Goal: Task Accomplishment & Management: Use online tool/utility

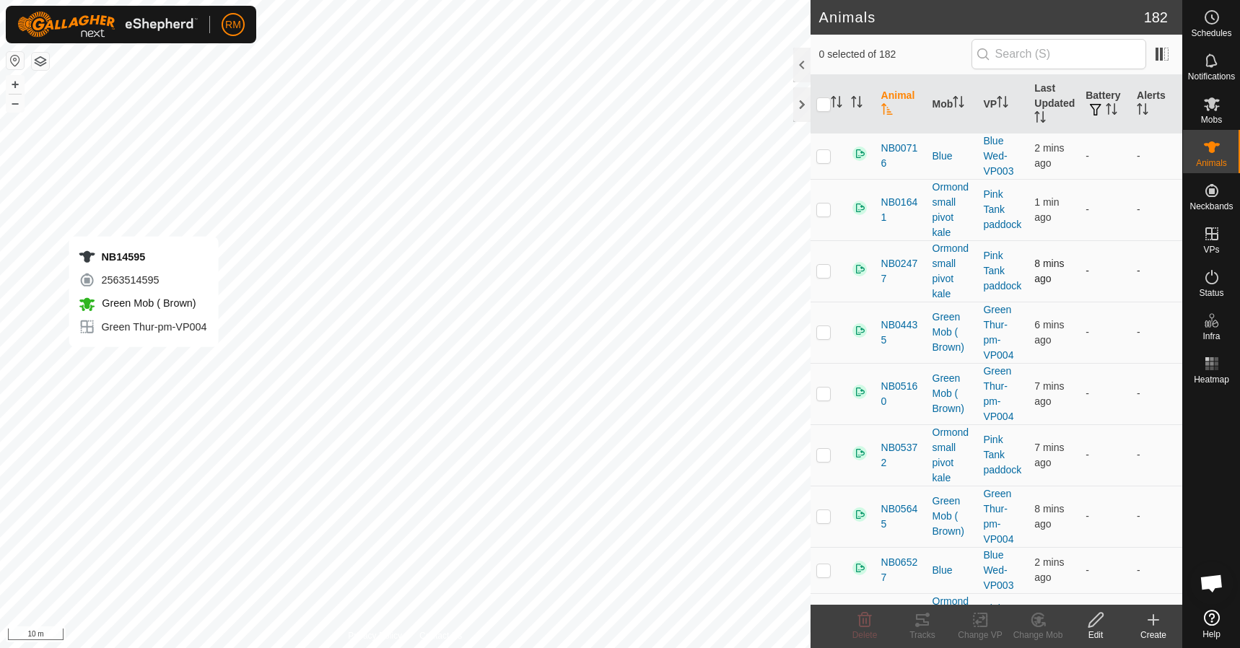
checkbox input "true"
click at [834, 104] on icon "Activate to sort" at bounding box center [833, 102] width 1 height 12
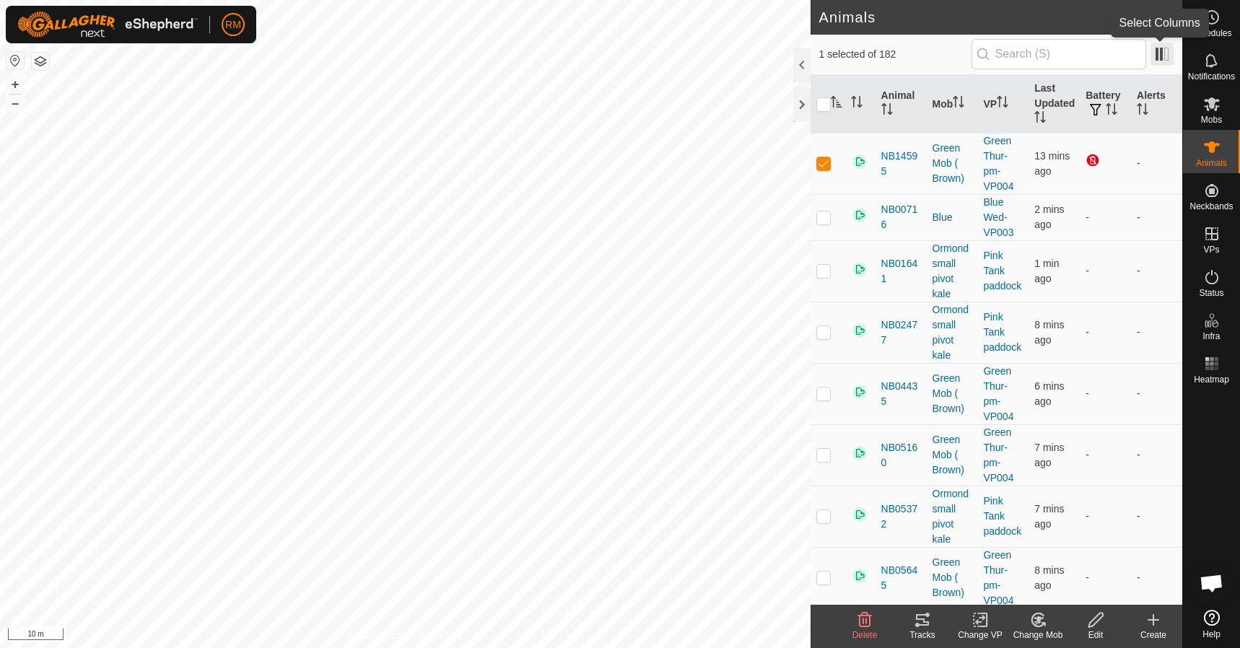
click at [1162, 53] on span at bounding box center [1162, 54] width 23 height 23
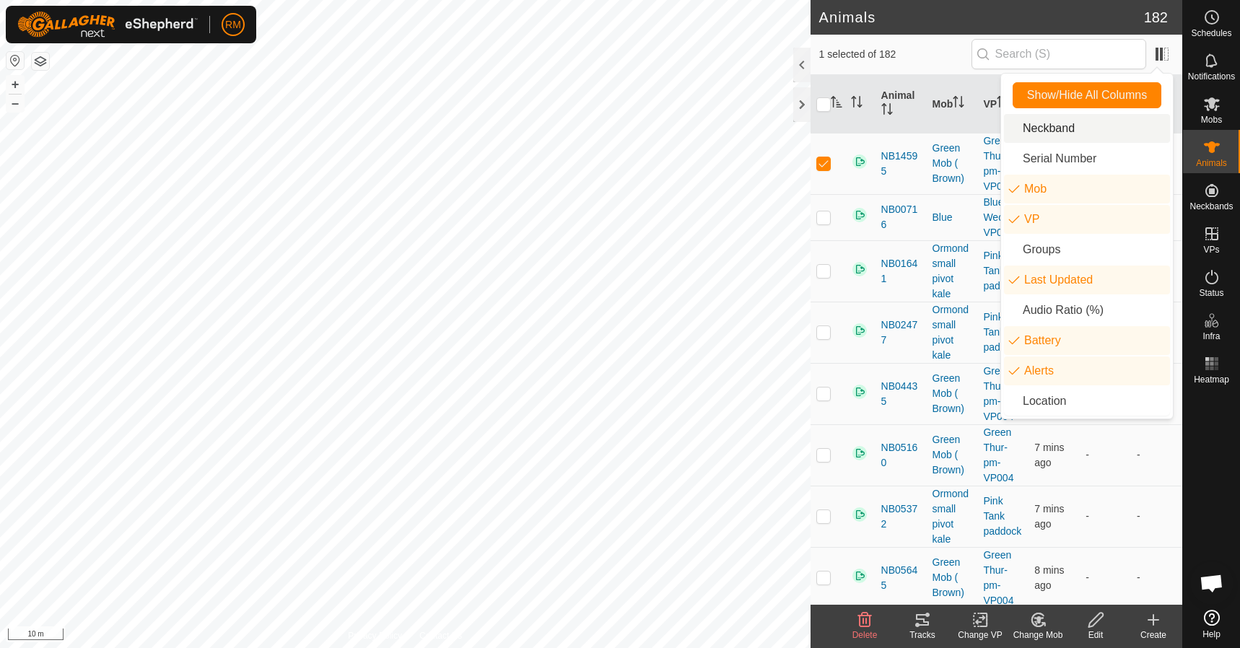
click at [1055, 131] on li "Neckband" at bounding box center [1087, 128] width 166 height 29
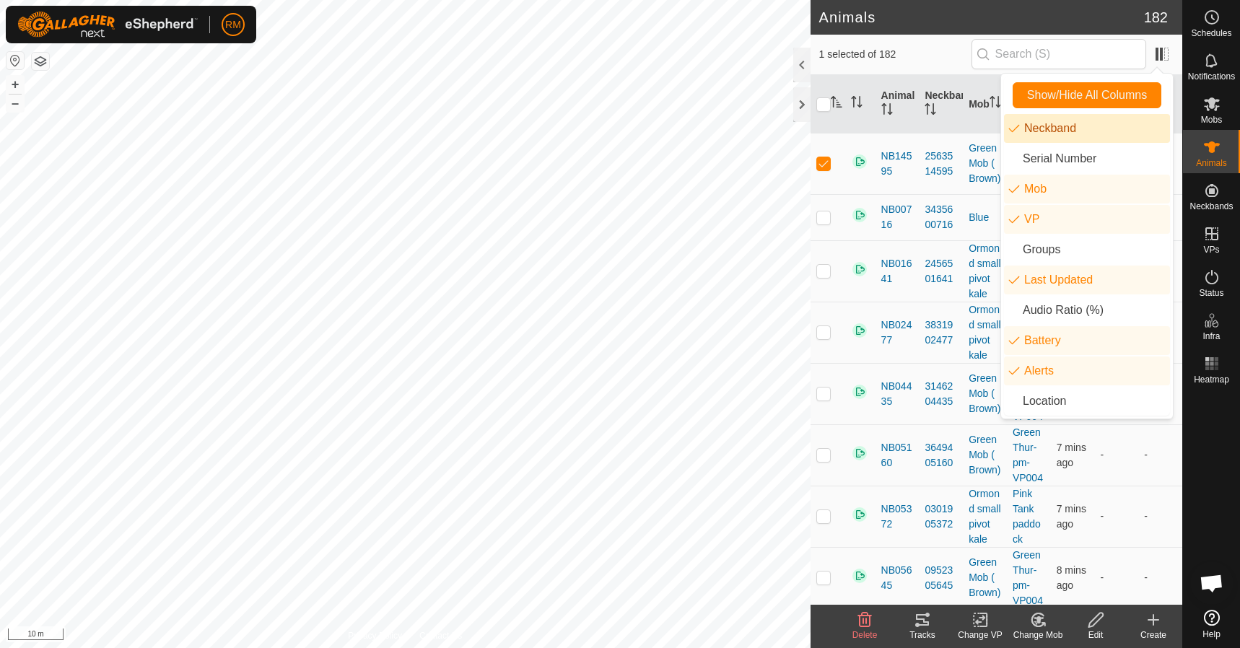
click at [1055, 131] on li "Neckband" at bounding box center [1087, 128] width 166 height 29
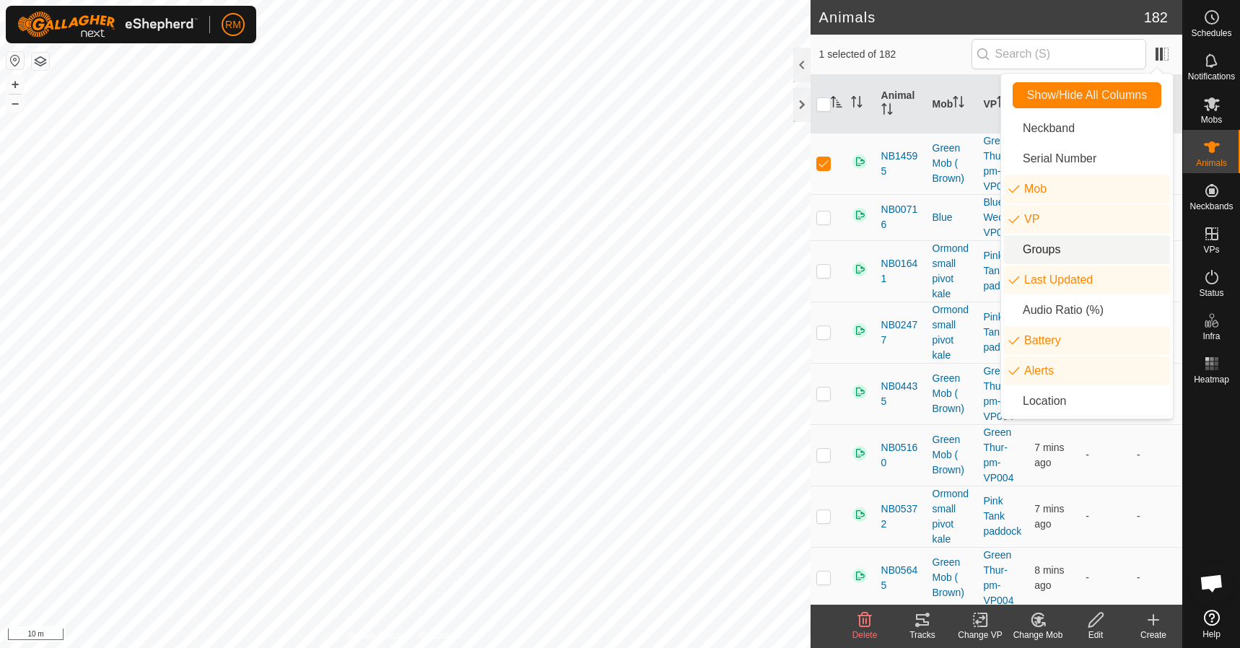
click at [1027, 250] on li "Groups" at bounding box center [1087, 249] width 166 height 29
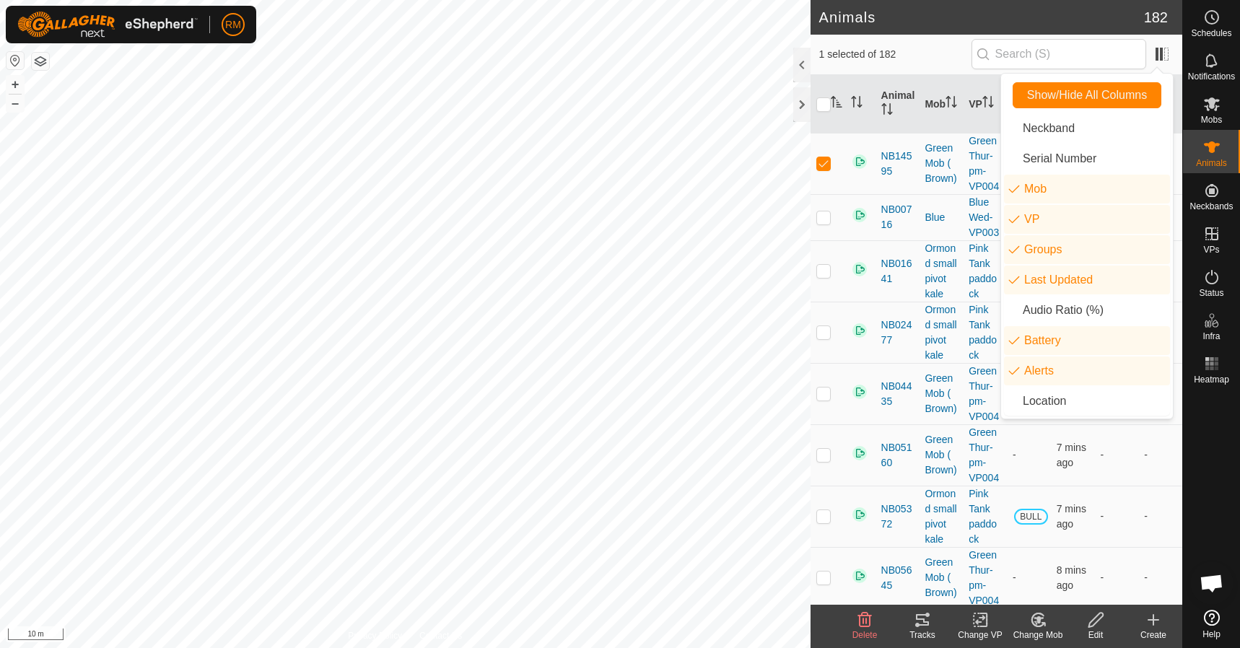
click at [937, 58] on span "1 selected of 182" at bounding box center [895, 54] width 152 height 15
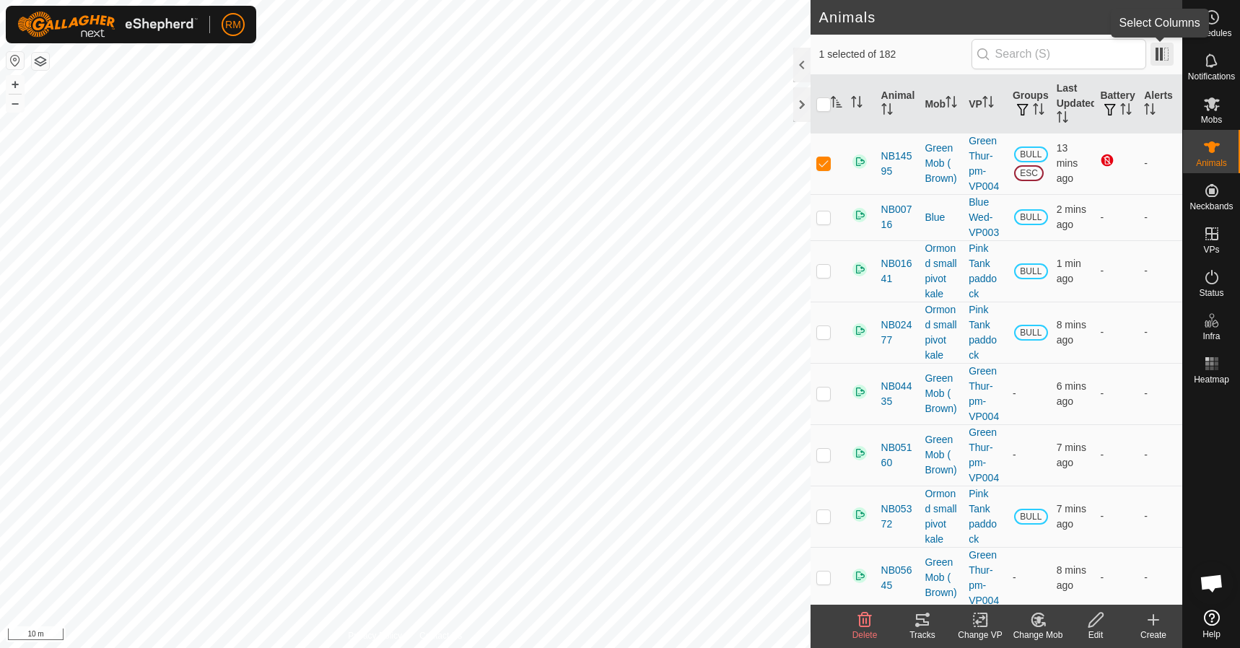
click at [1162, 56] on span at bounding box center [1162, 54] width 23 height 23
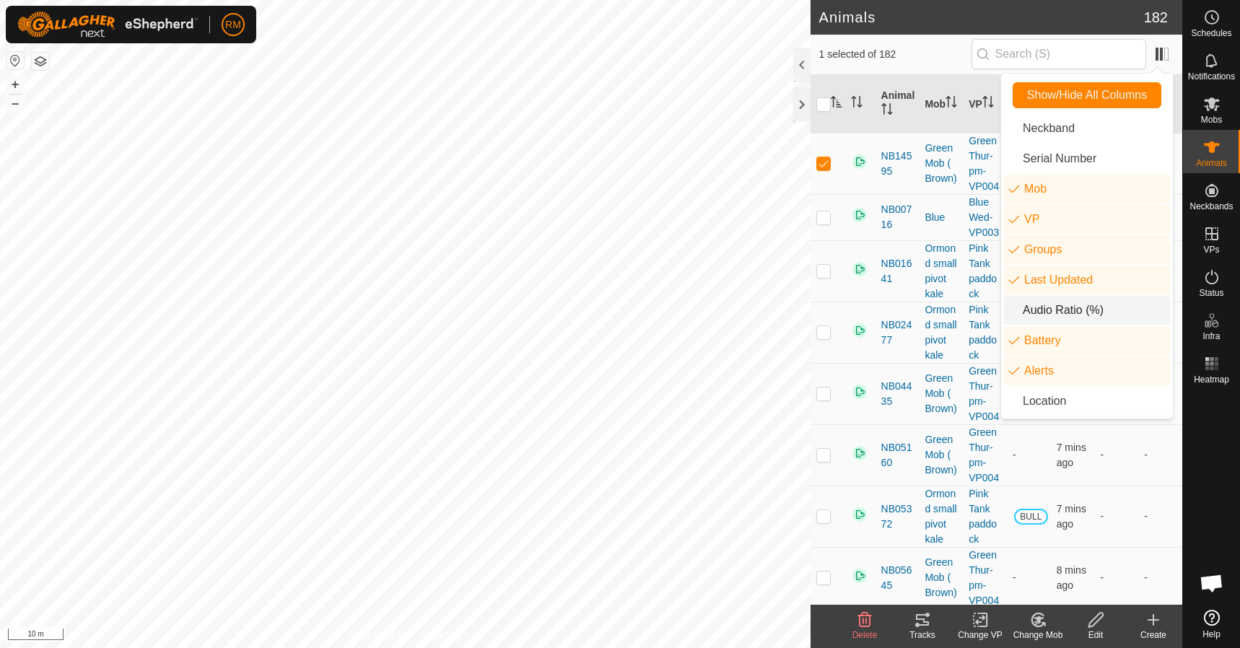
click at [1014, 310] on li "Audio Ratio (%)" at bounding box center [1087, 310] width 166 height 29
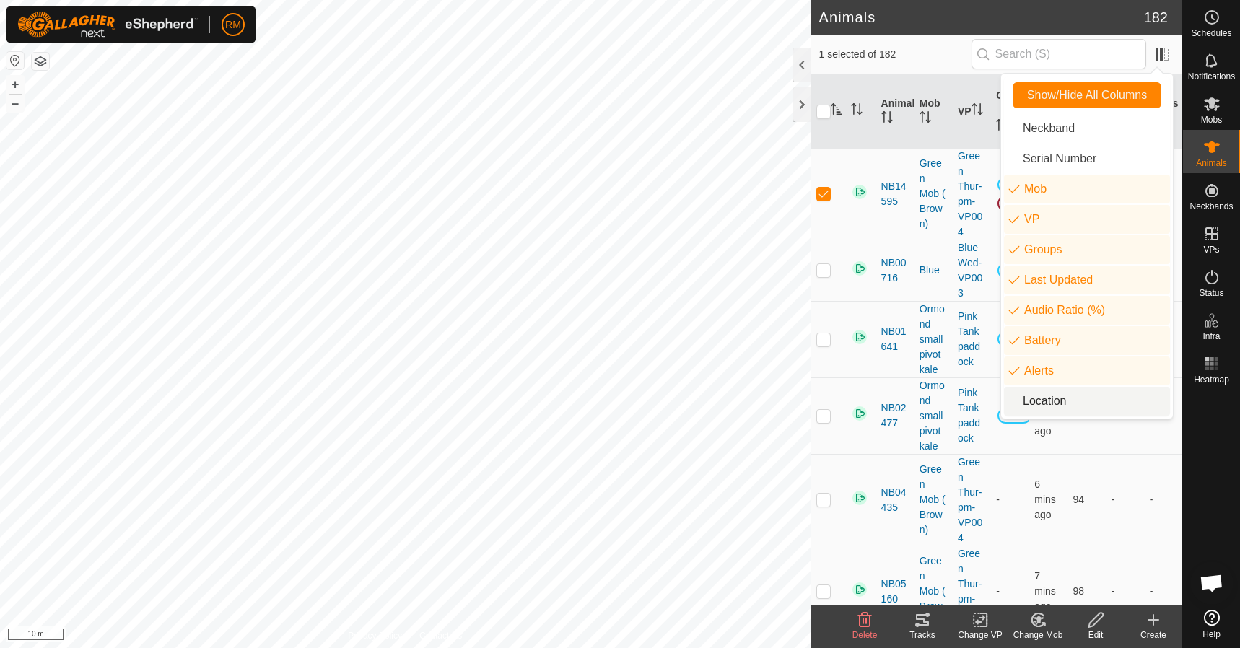
click at [1009, 405] on li "Location" at bounding box center [1087, 401] width 166 height 29
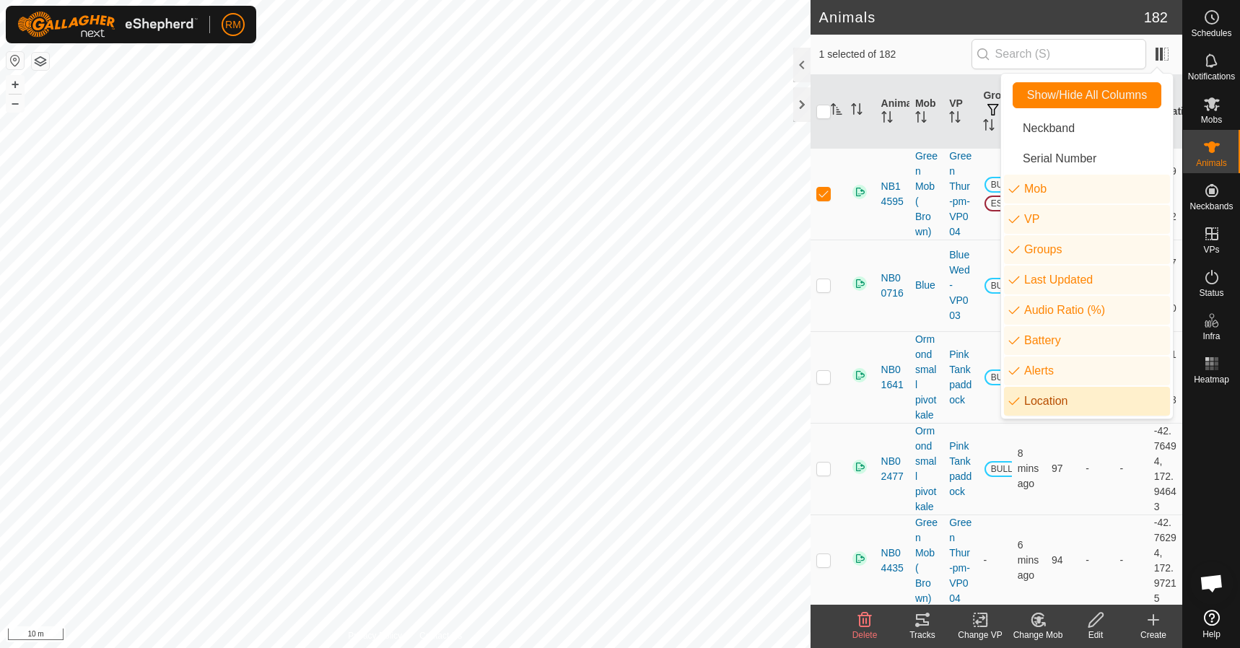
click at [1009, 405] on li "Location" at bounding box center [1087, 401] width 166 height 29
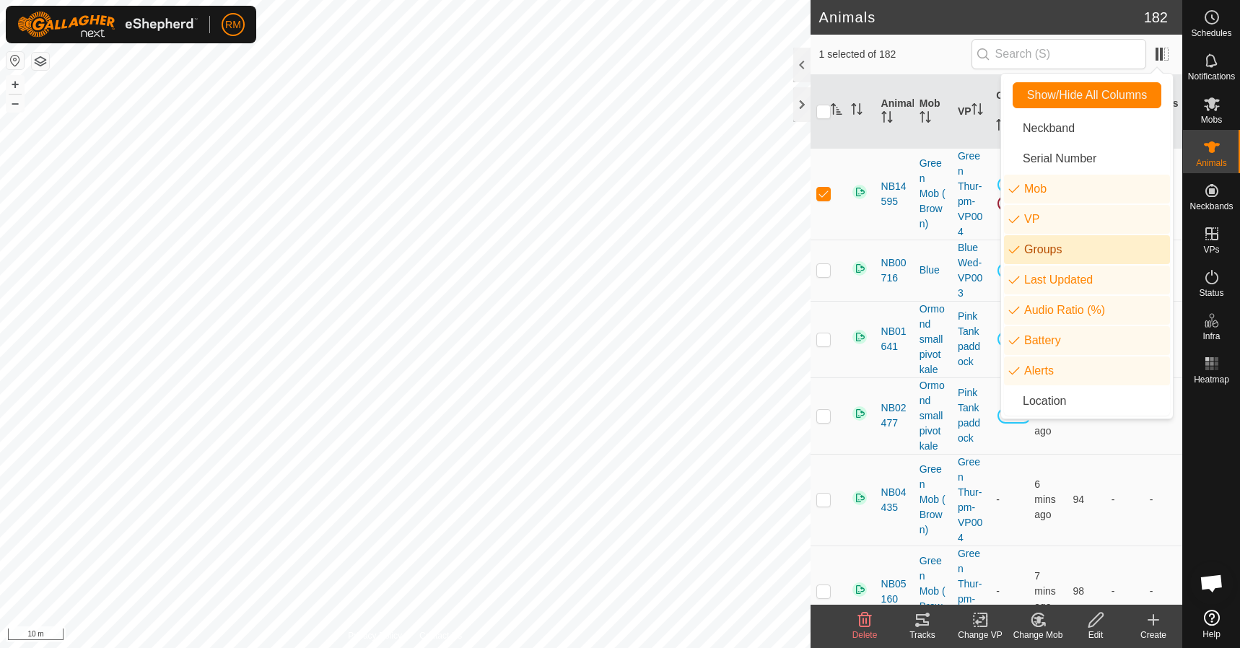
click at [1015, 250] on li "Groups" at bounding box center [1087, 249] width 166 height 29
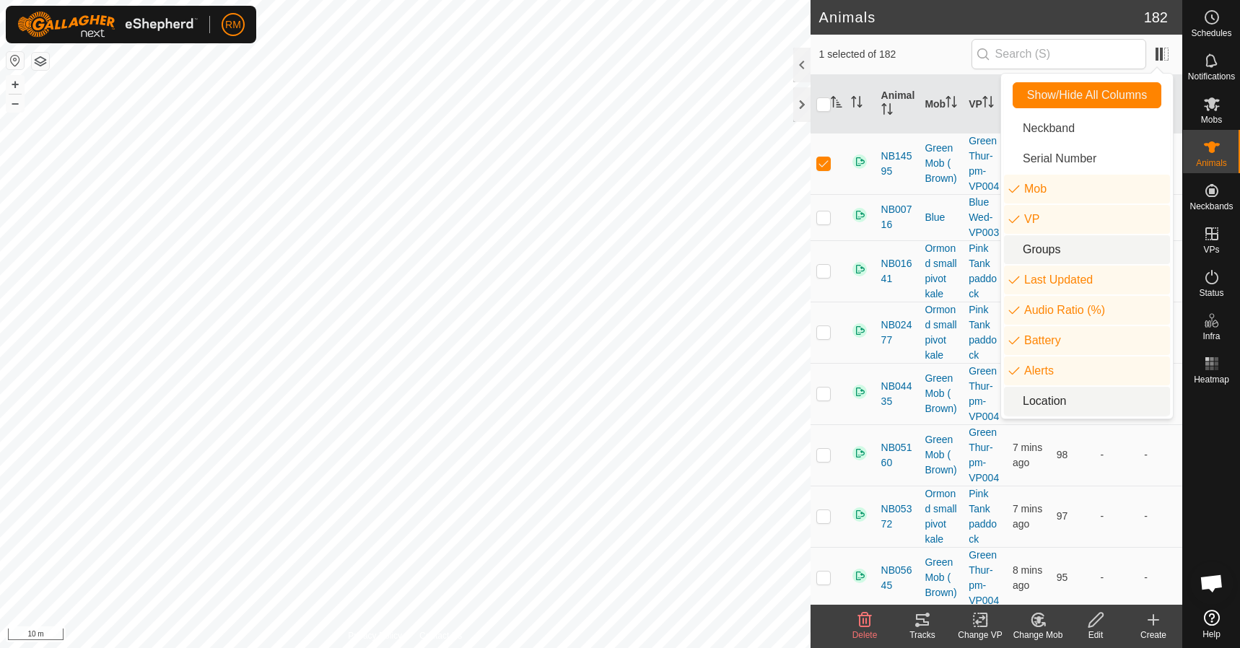
click at [1139, 425] on td "-" at bounding box center [1161, 393] width 44 height 61
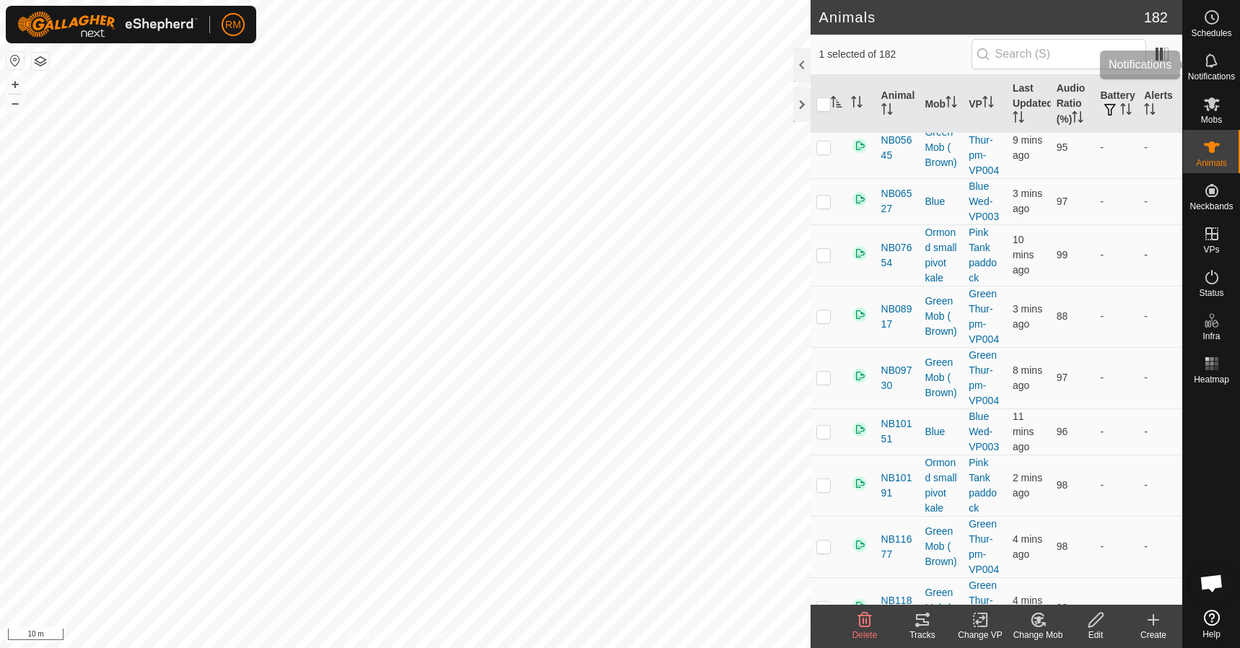
scroll to position [431, 0]
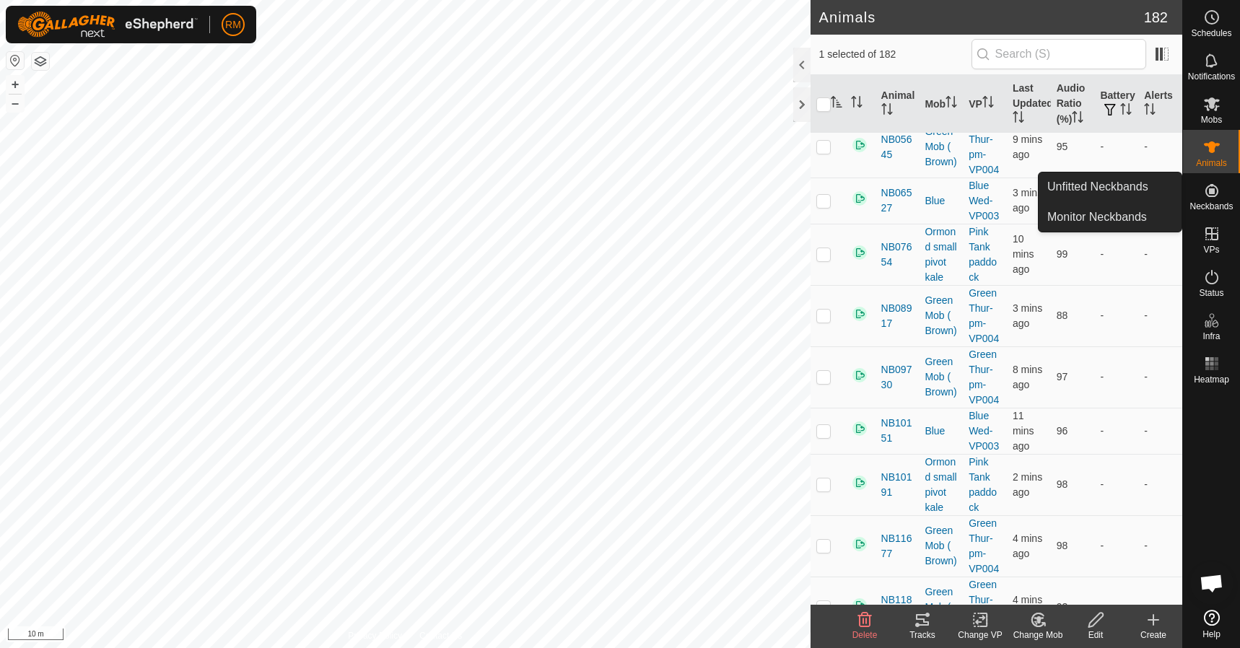
click at [1120, 183] on link "Unfitted Neckbands" at bounding box center [1110, 187] width 143 height 29
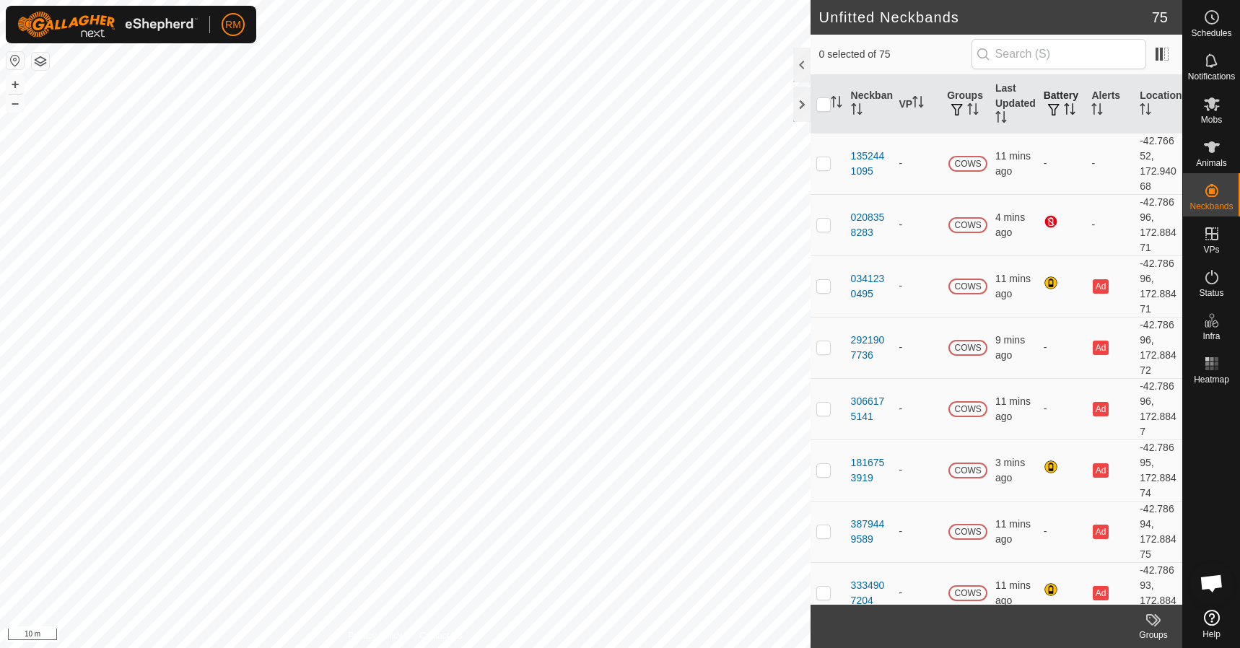
click at [1056, 105] on button "button" at bounding box center [1054, 110] width 20 height 14
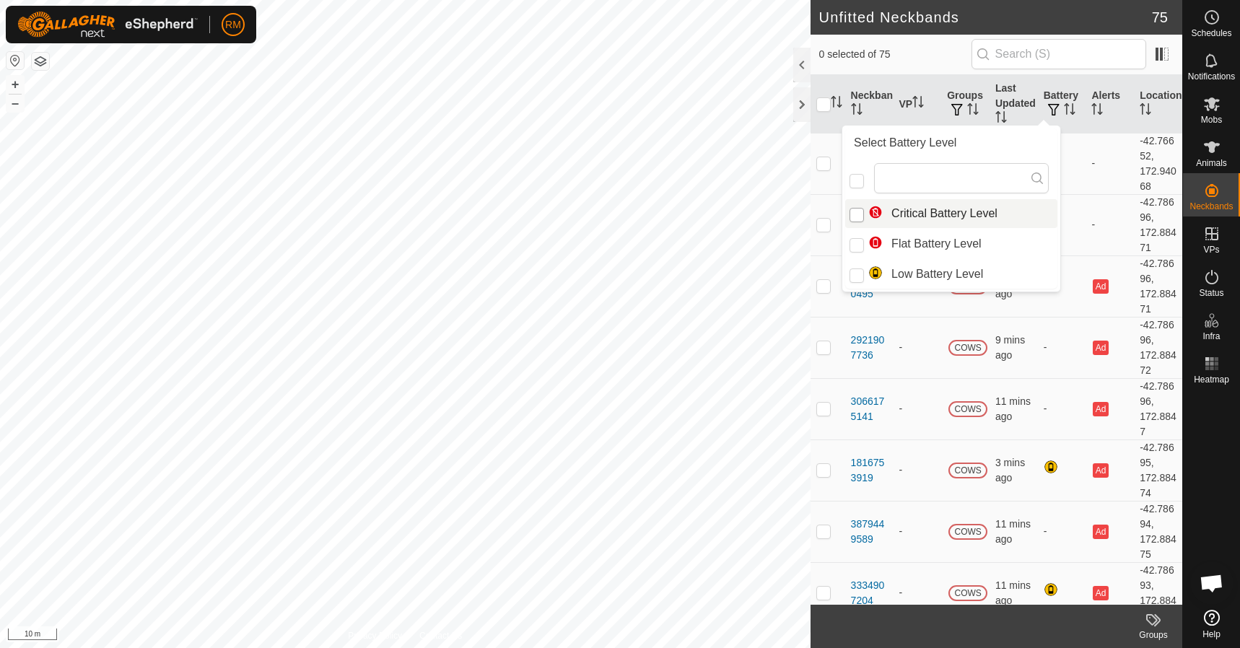
click at [858, 211] on input "Critical Battery Level" at bounding box center [857, 215] width 14 height 14
checkbox input "true"
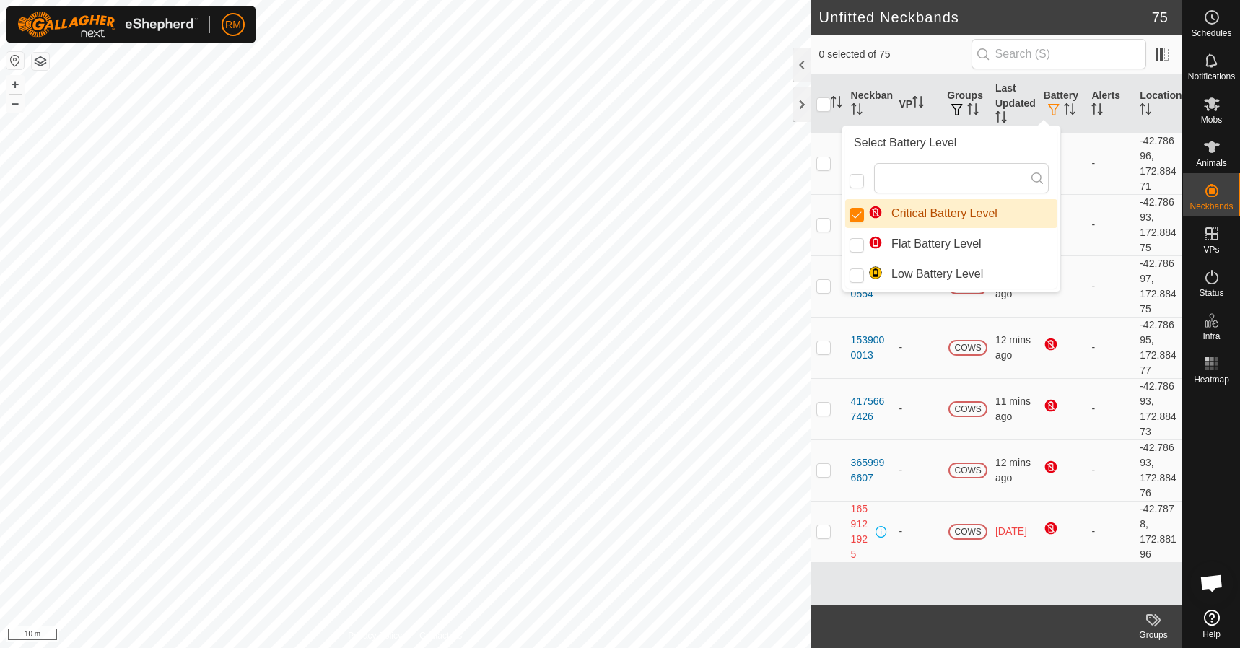
click at [960, 58] on span "0 selected of 75" at bounding box center [895, 54] width 152 height 15
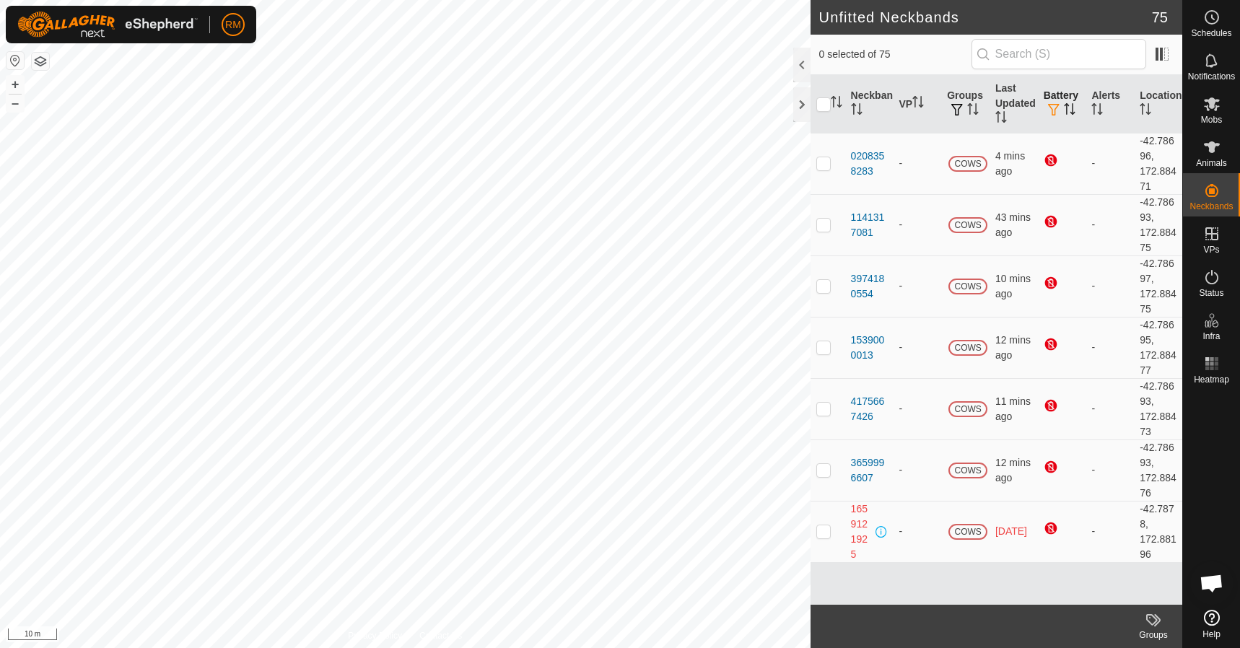
click at [1059, 102] on th "Battery" at bounding box center [1062, 104] width 48 height 58
click at [1056, 109] on span "button" at bounding box center [1054, 110] width 12 height 12
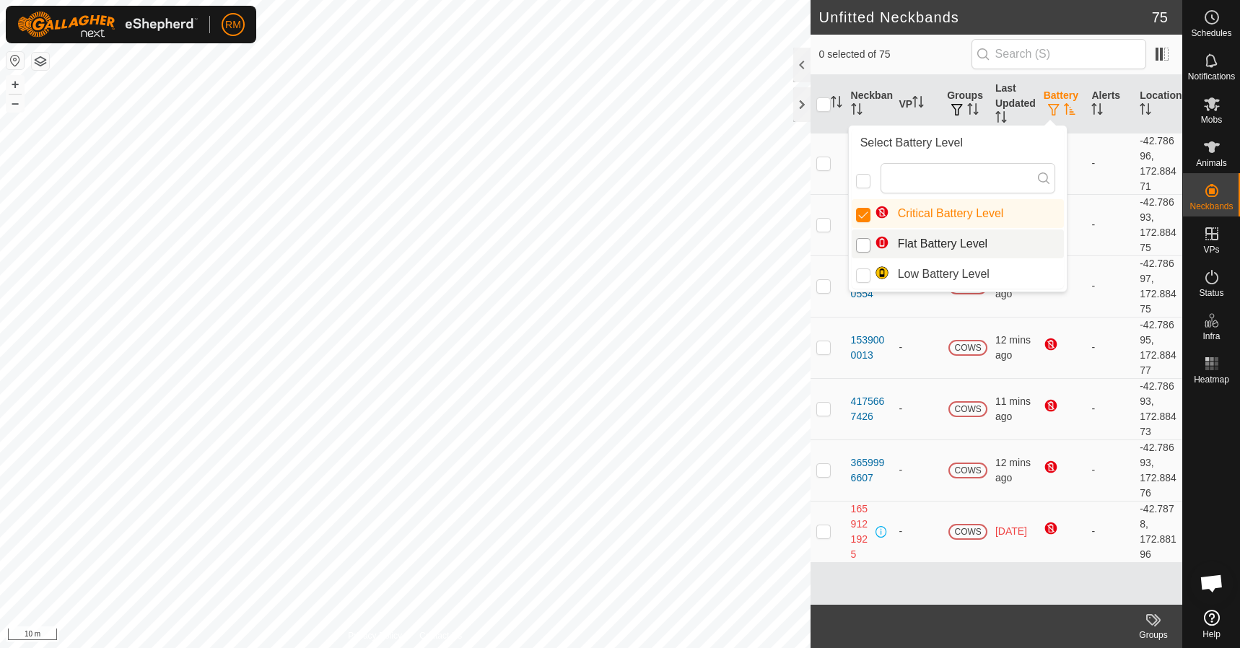
click at [860, 247] on input "Flat Battery Level" at bounding box center [863, 245] width 14 height 14
checkbox input "true"
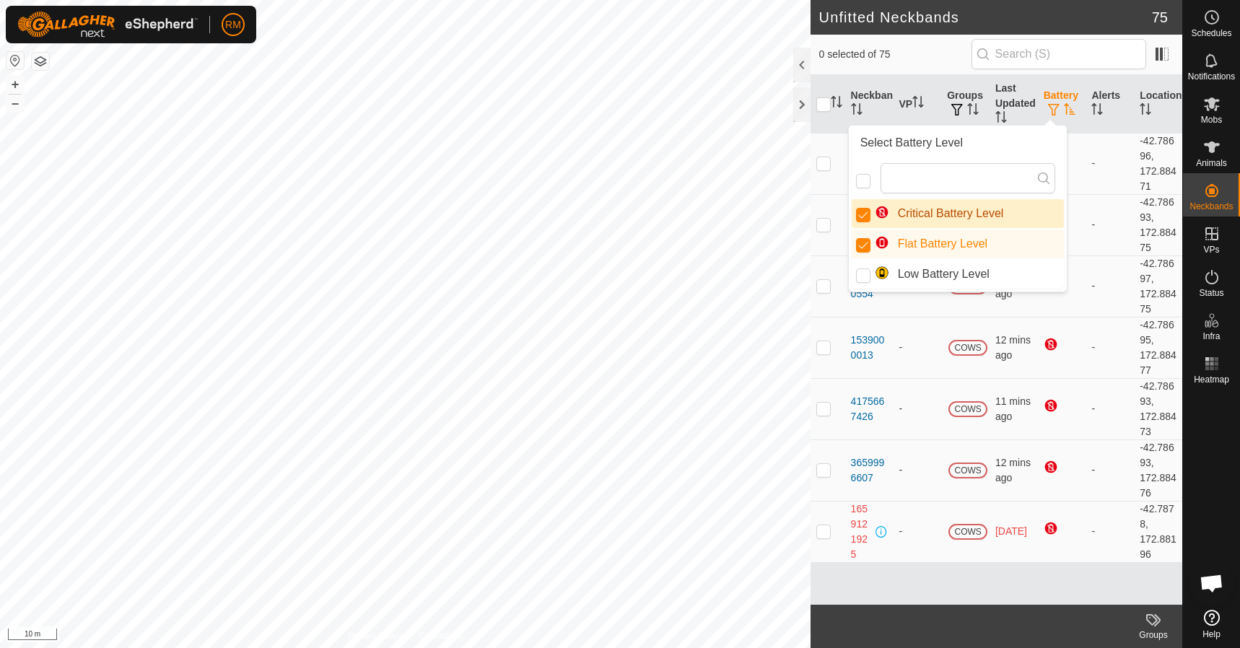
click at [860, 217] on input "Critical Battery Level" at bounding box center [863, 215] width 14 height 14
checkbox input "false"
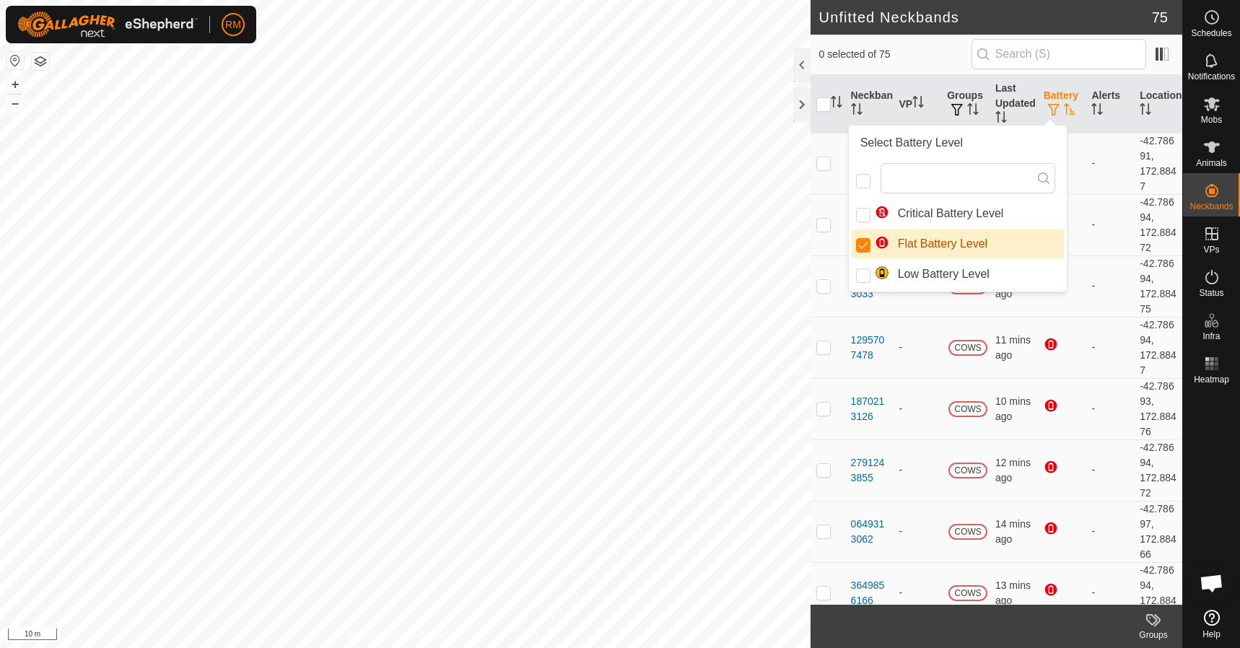
click at [928, 59] on span "0 selected of 75" at bounding box center [895, 54] width 152 height 15
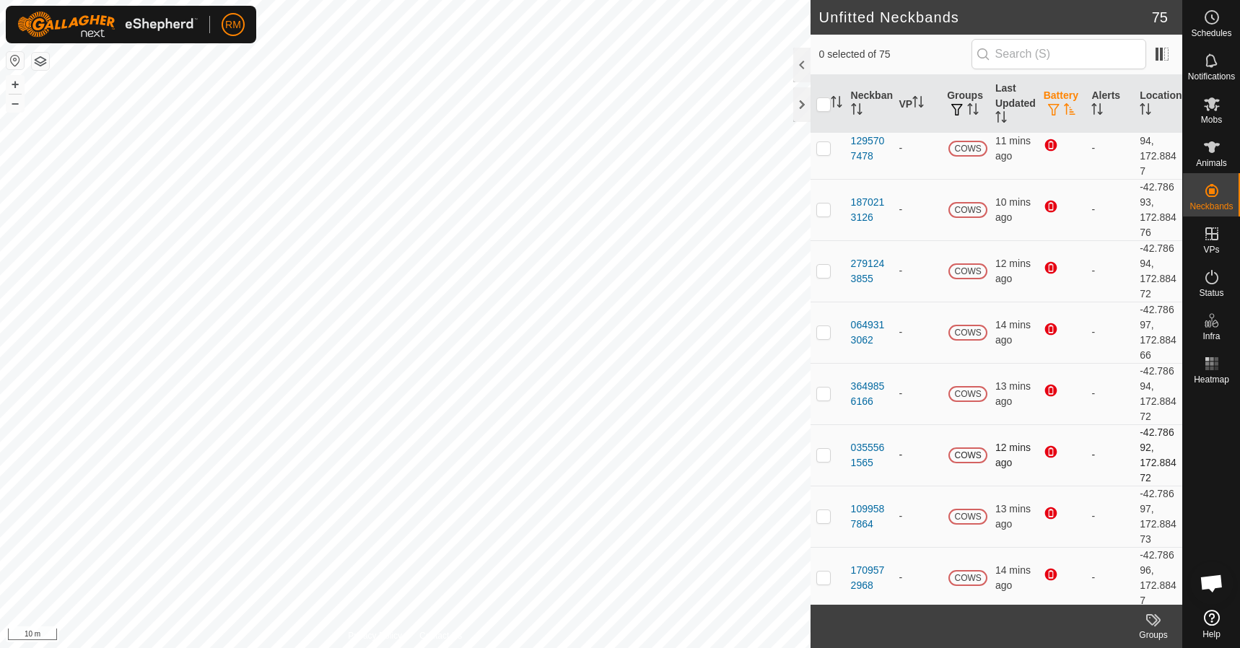
scroll to position [204, 0]
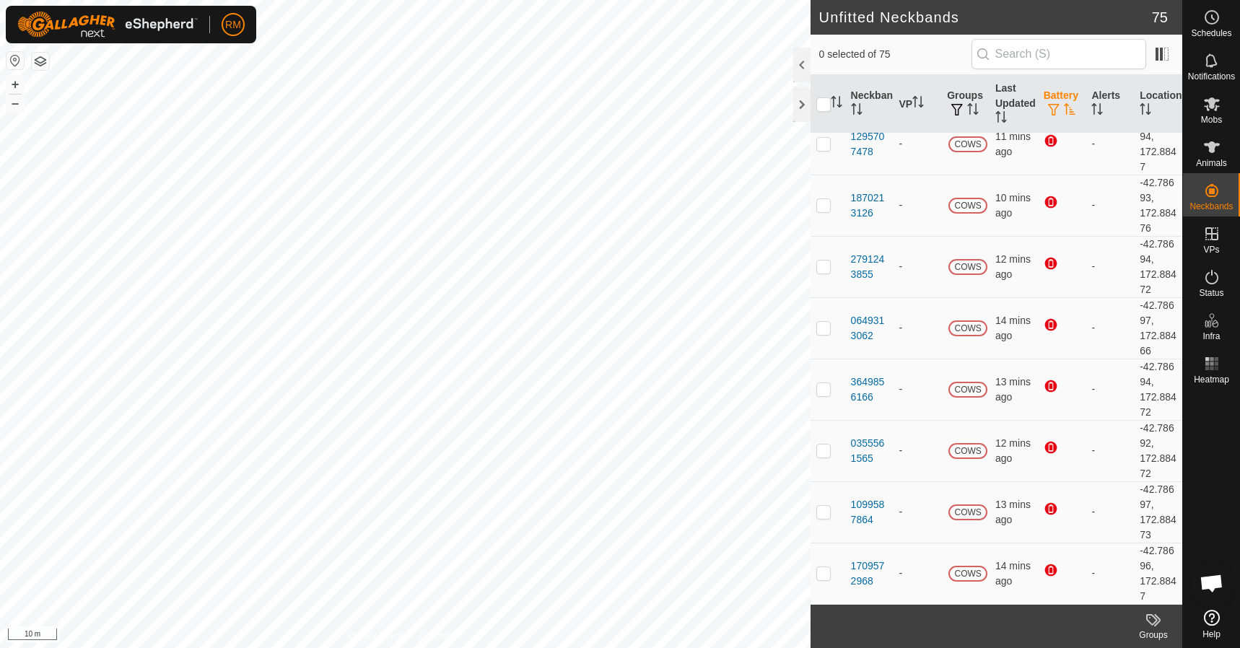
click at [1048, 105] on span "button" at bounding box center [1054, 110] width 12 height 12
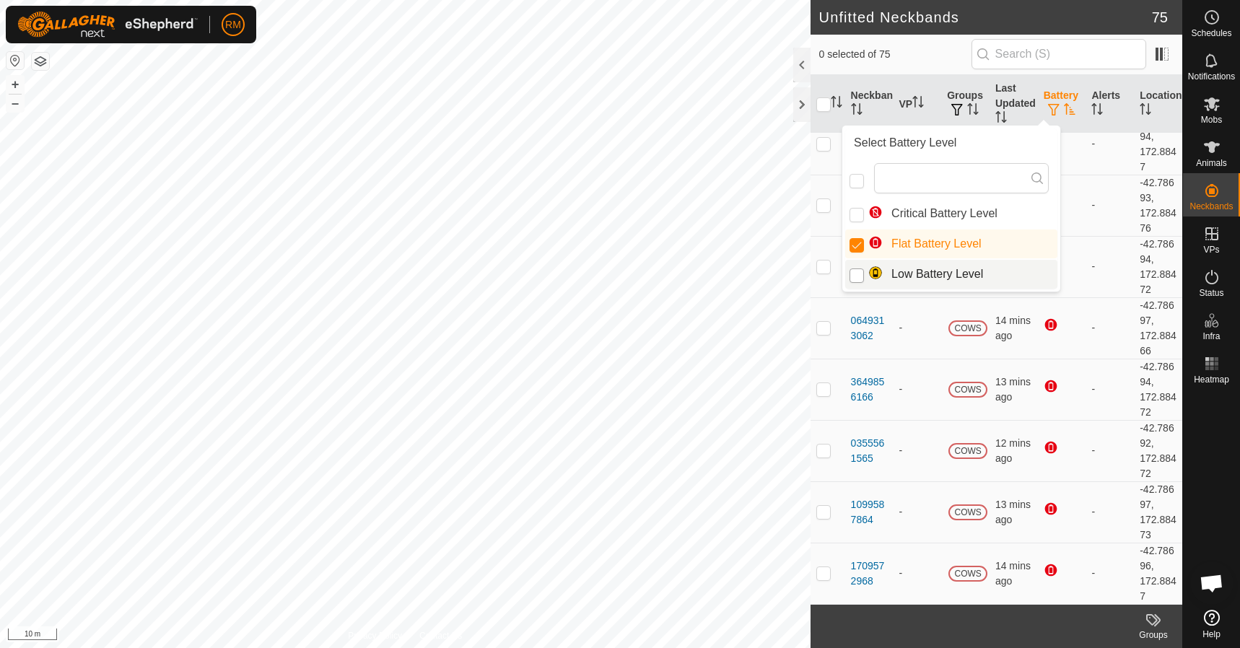
click at [860, 275] on input "Low Battery Level" at bounding box center [857, 276] width 14 height 14
checkbox input "true"
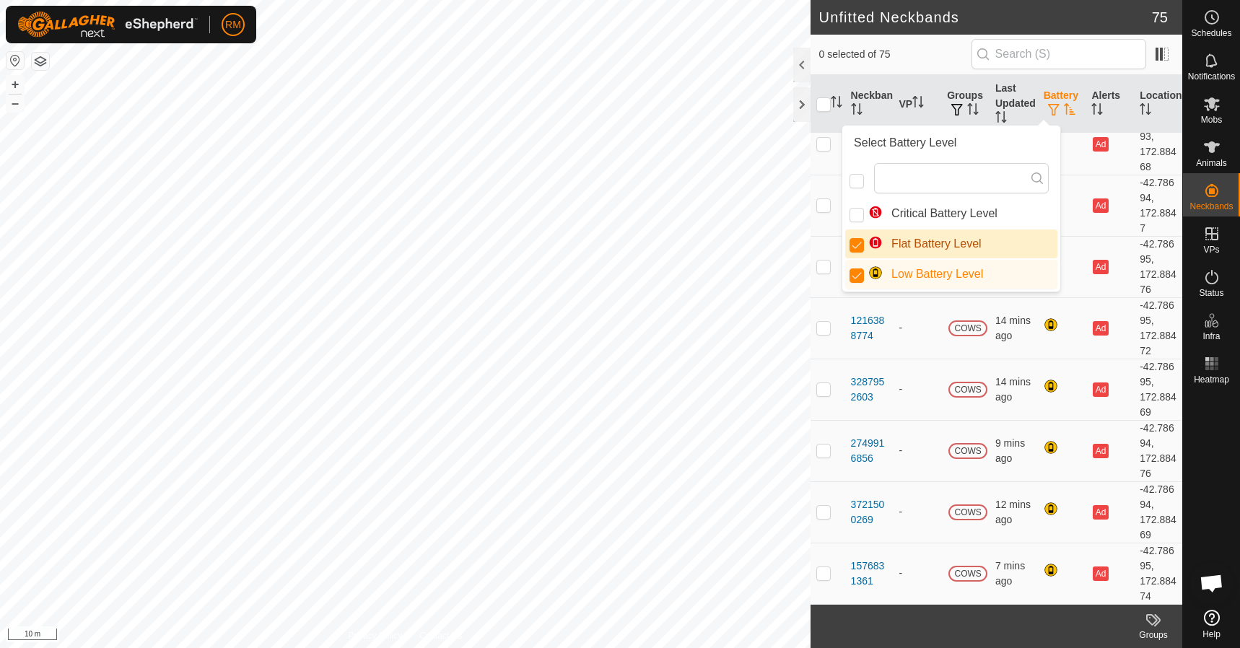
scroll to position [0, 0]
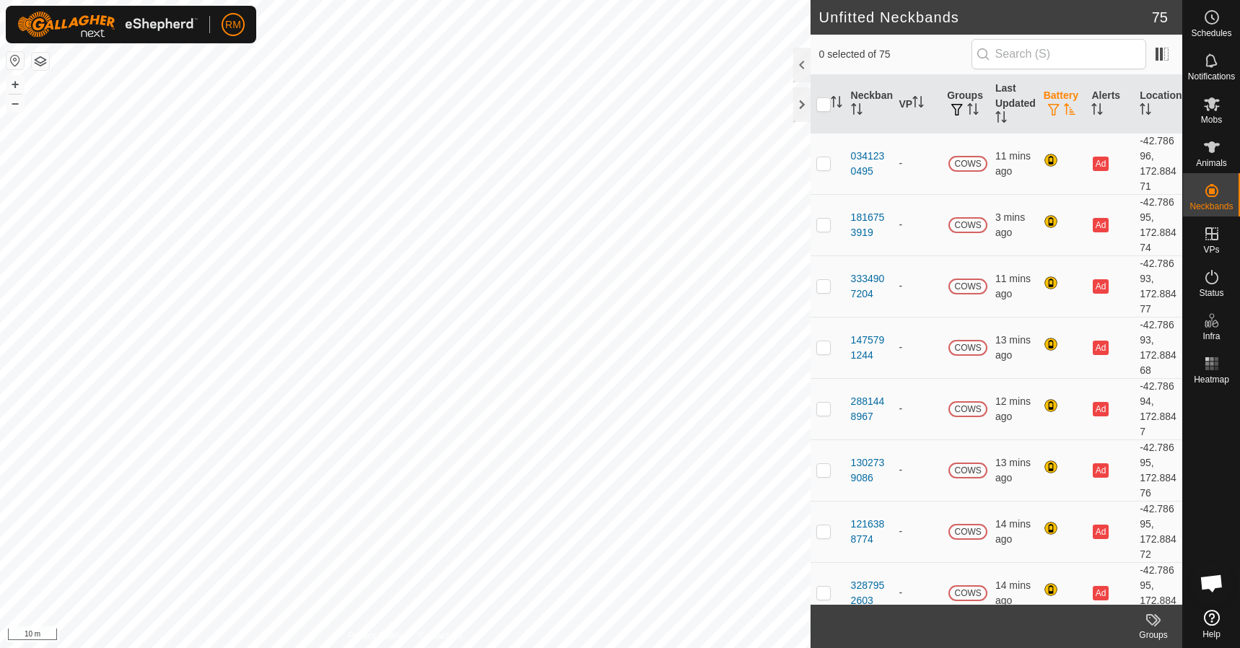
click at [1048, 105] on span "button" at bounding box center [1054, 110] width 12 height 12
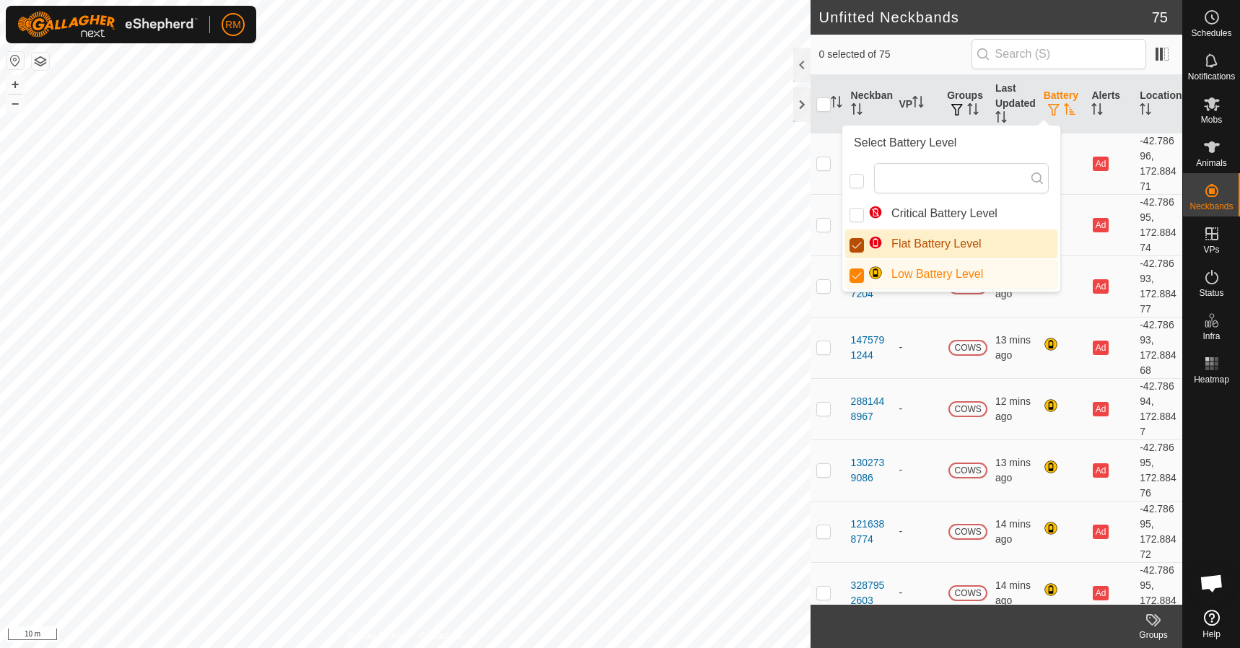
click at [855, 244] on input "Flat Battery Level" at bounding box center [857, 245] width 14 height 14
checkbox input "false"
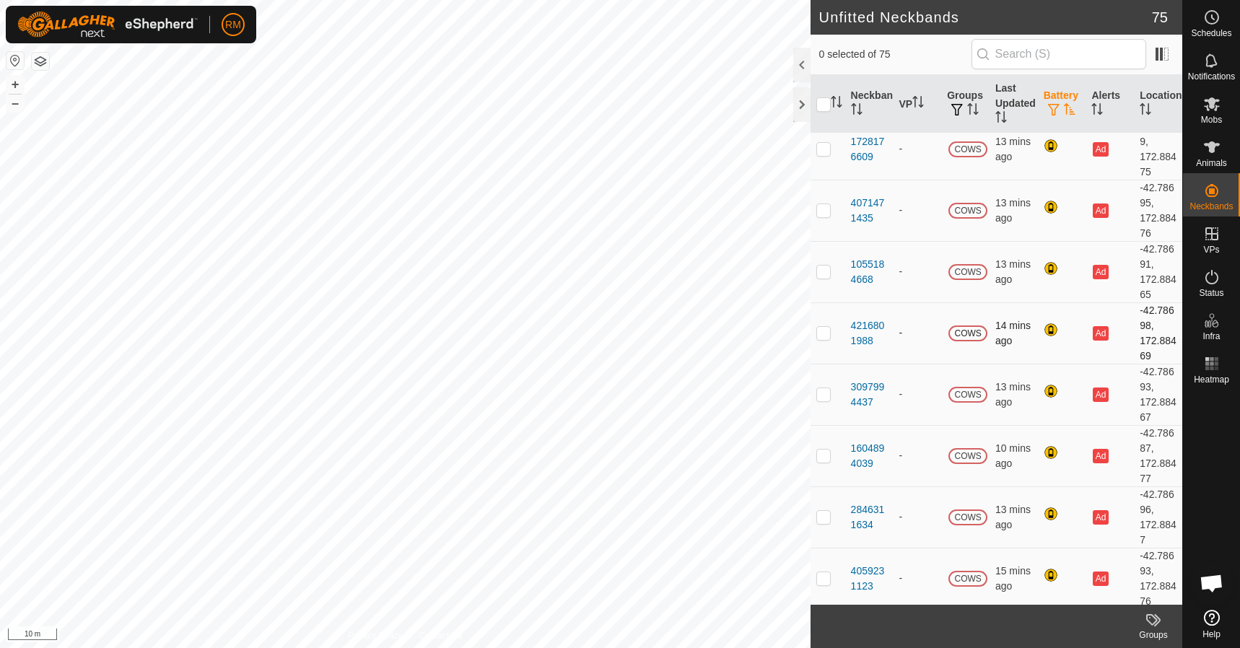
scroll to position [1922, 0]
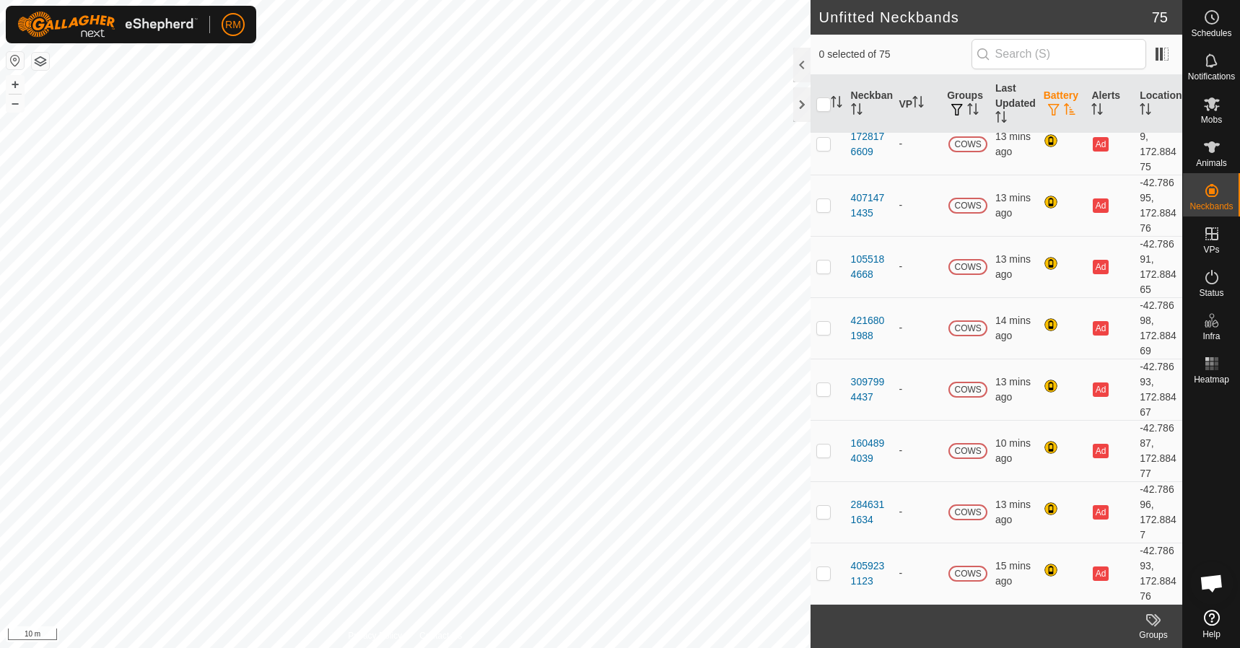
click at [1049, 100] on th "Battery" at bounding box center [1062, 104] width 48 height 58
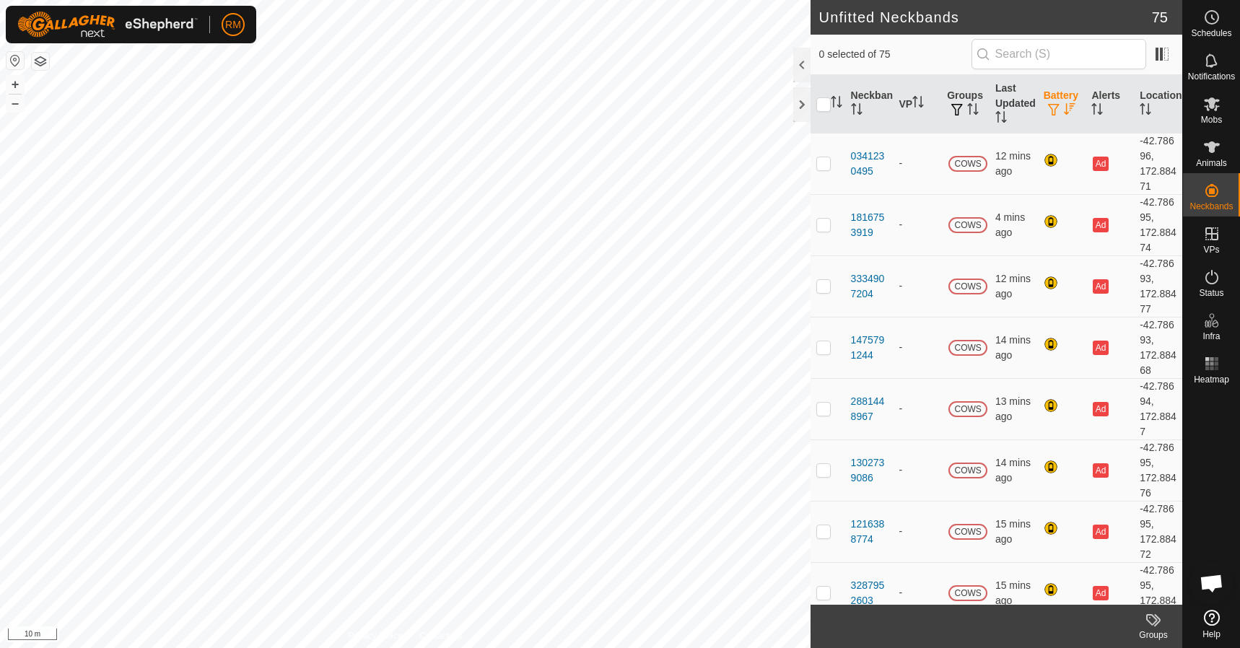
click at [1051, 109] on span "button" at bounding box center [1054, 110] width 12 height 12
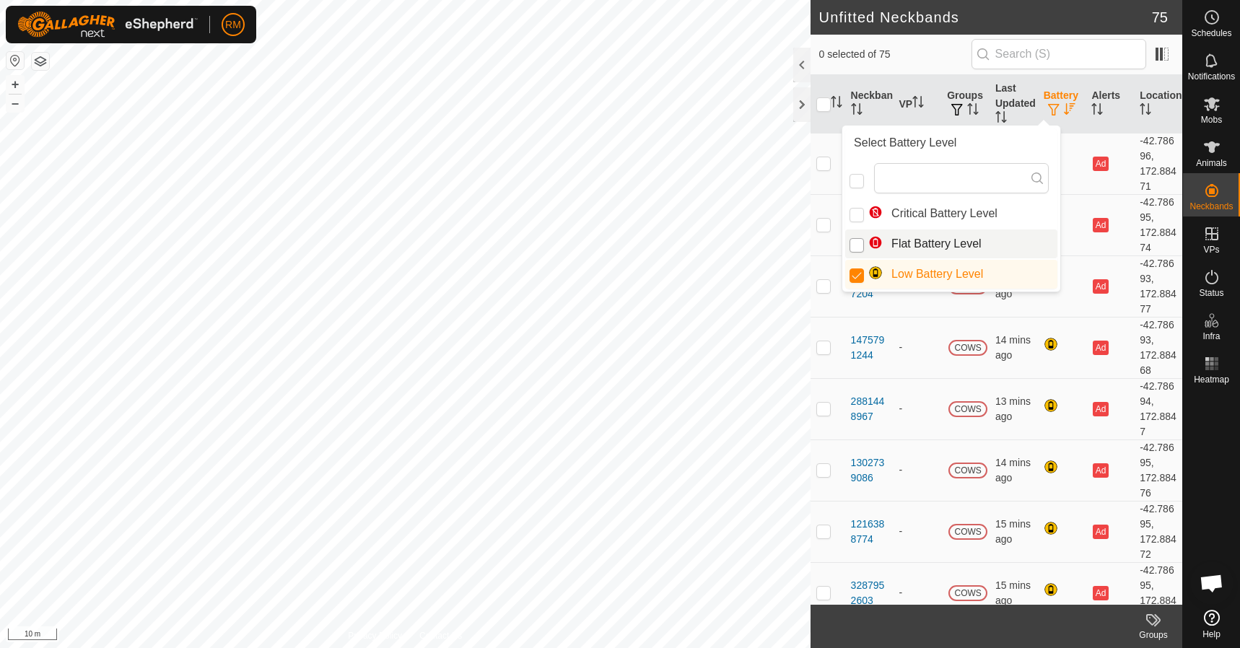
click at [857, 244] on input "Flat Battery Level" at bounding box center [857, 245] width 14 height 14
checkbox input "true"
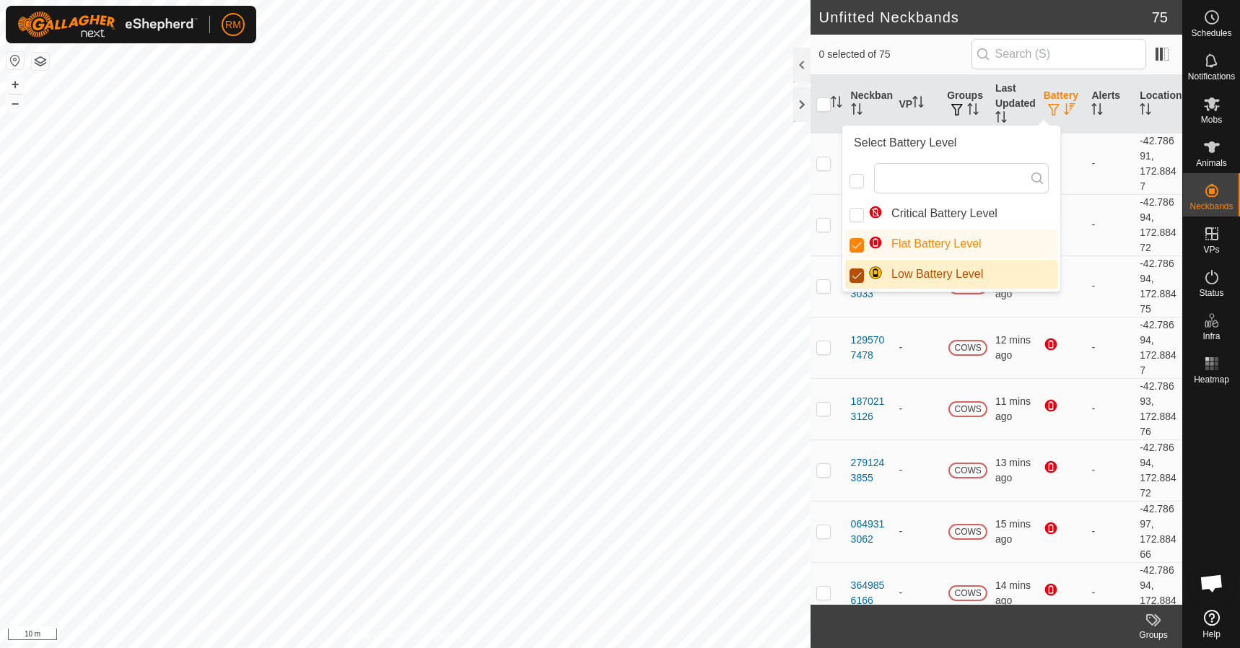
click at [864, 273] on input "Low Battery Level" at bounding box center [857, 276] width 14 height 14
checkbox input "false"
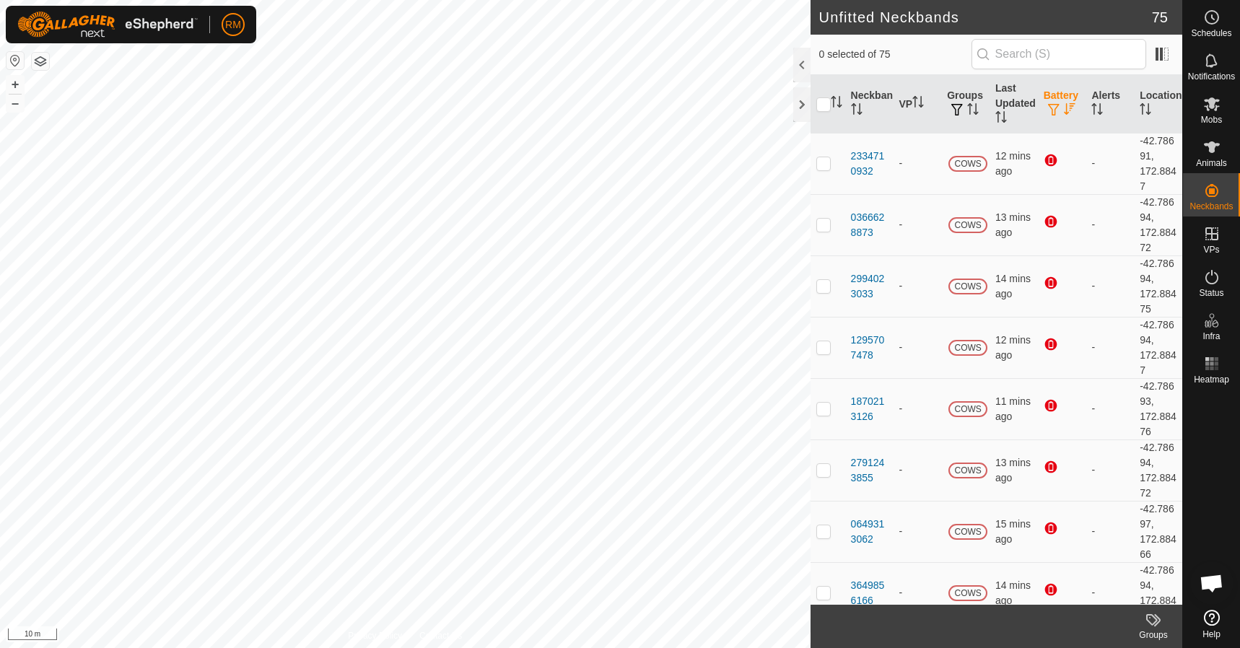
click at [1043, 100] on th "Battery" at bounding box center [1062, 104] width 48 height 58
click at [1048, 104] on span "button" at bounding box center [1054, 110] width 12 height 12
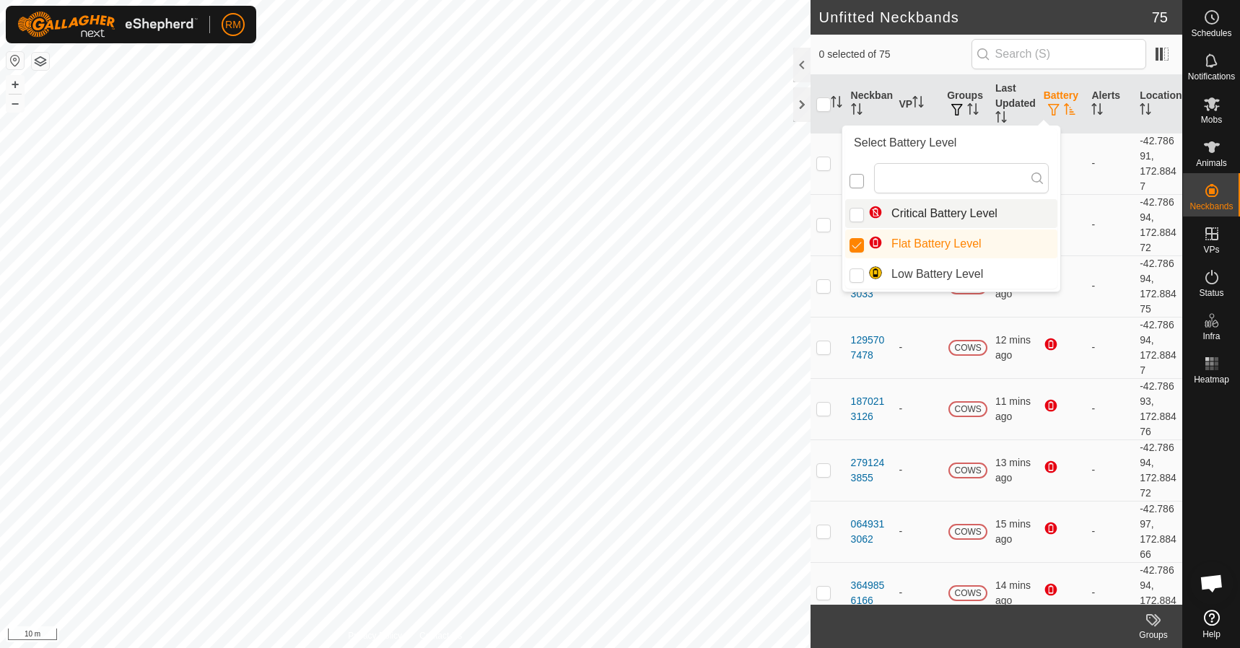
click at [853, 184] on input "checkbox" at bounding box center [857, 181] width 14 height 14
checkbox input "false"
checkbox input "true"
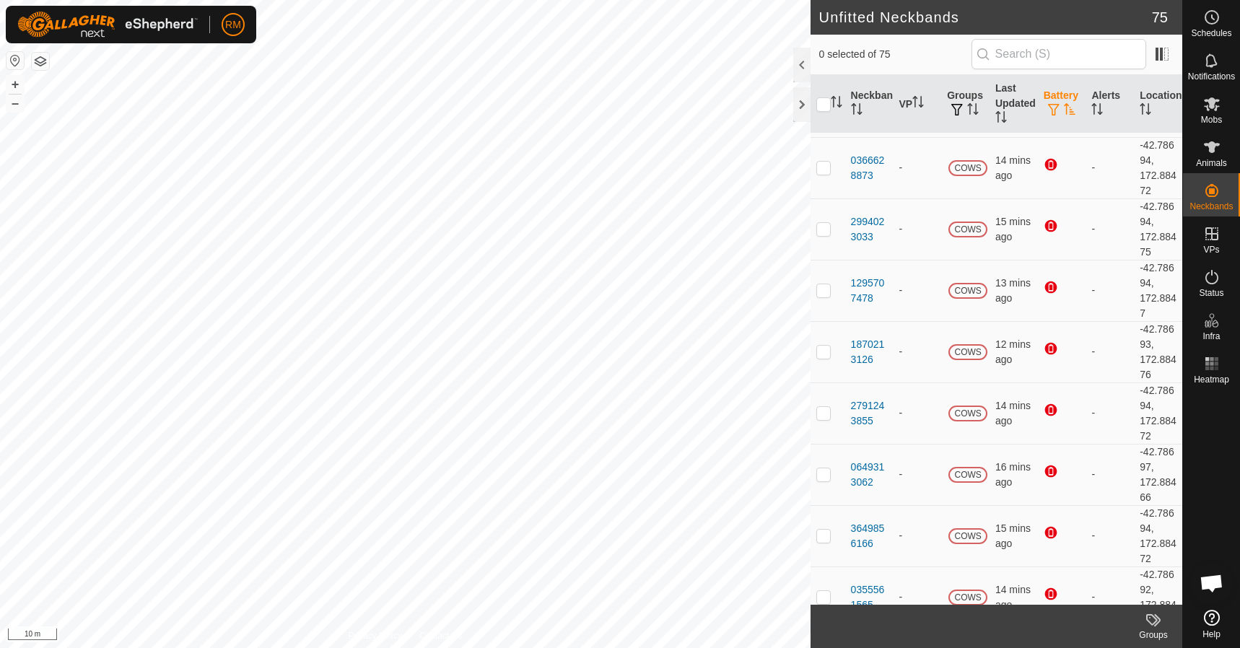
scroll to position [2450, 0]
click at [804, 103] on div at bounding box center [801, 104] width 17 height 35
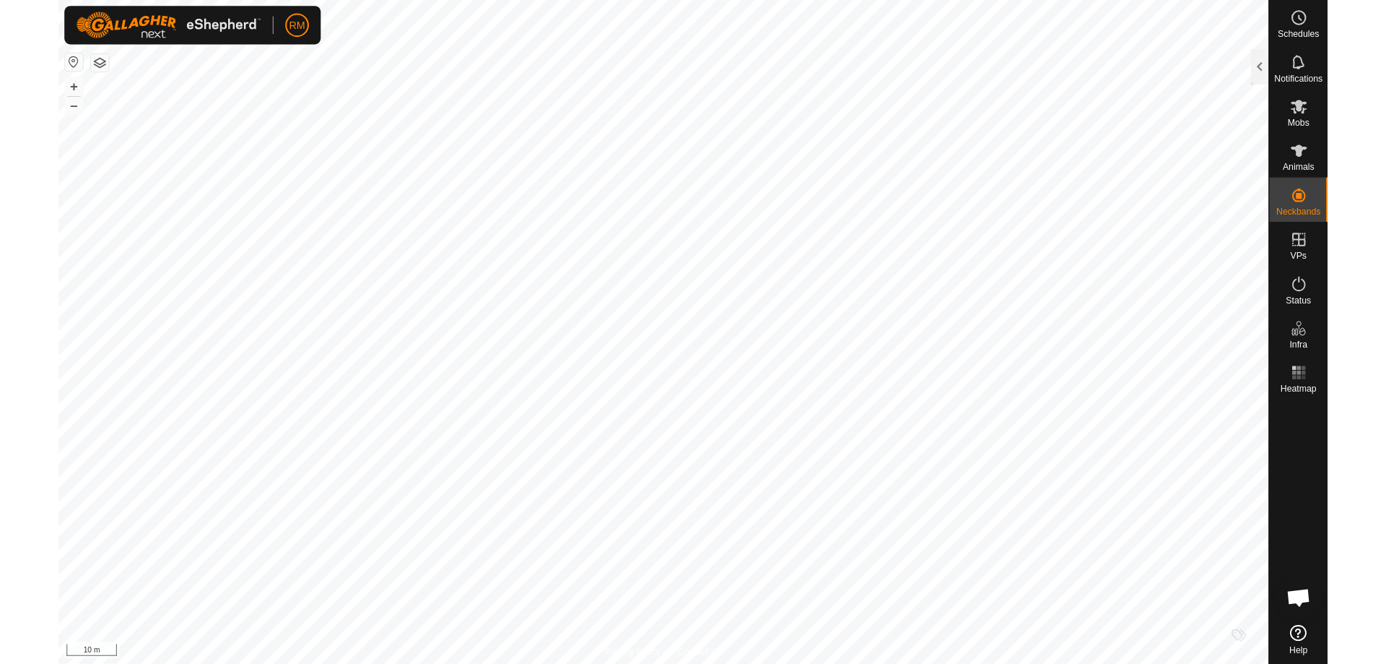
scroll to position [11002, 0]
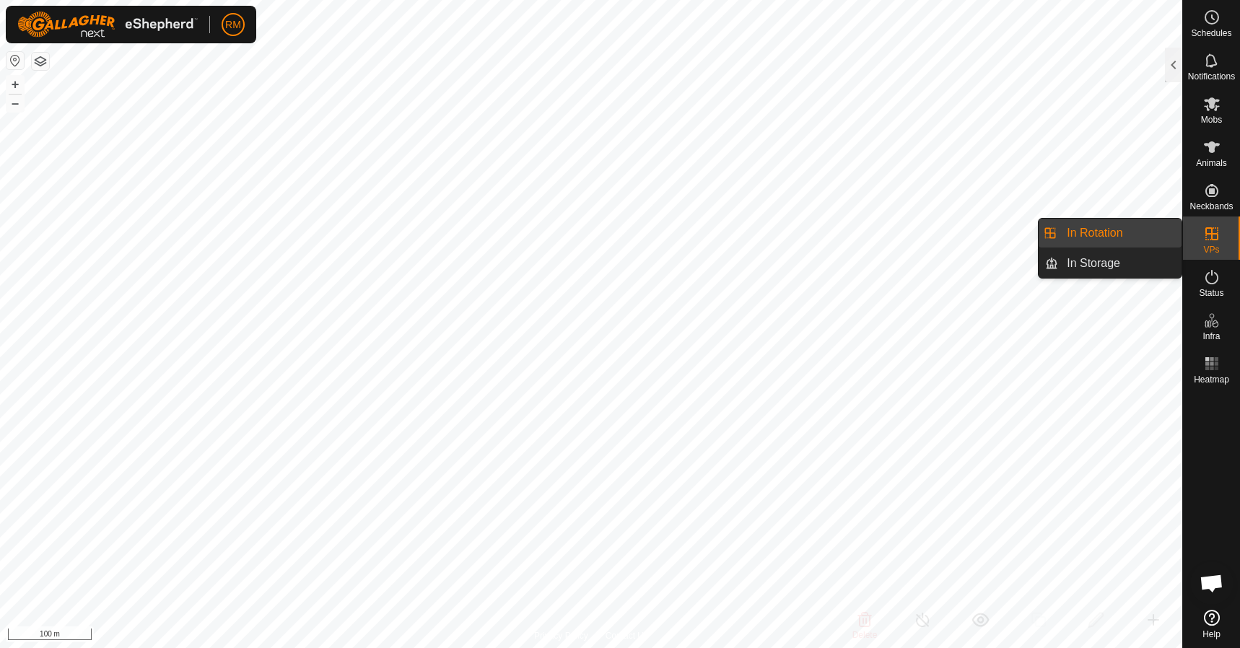
click at [1085, 238] on link "In Rotation" at bounding box center [1119, 233] width 123 height 29
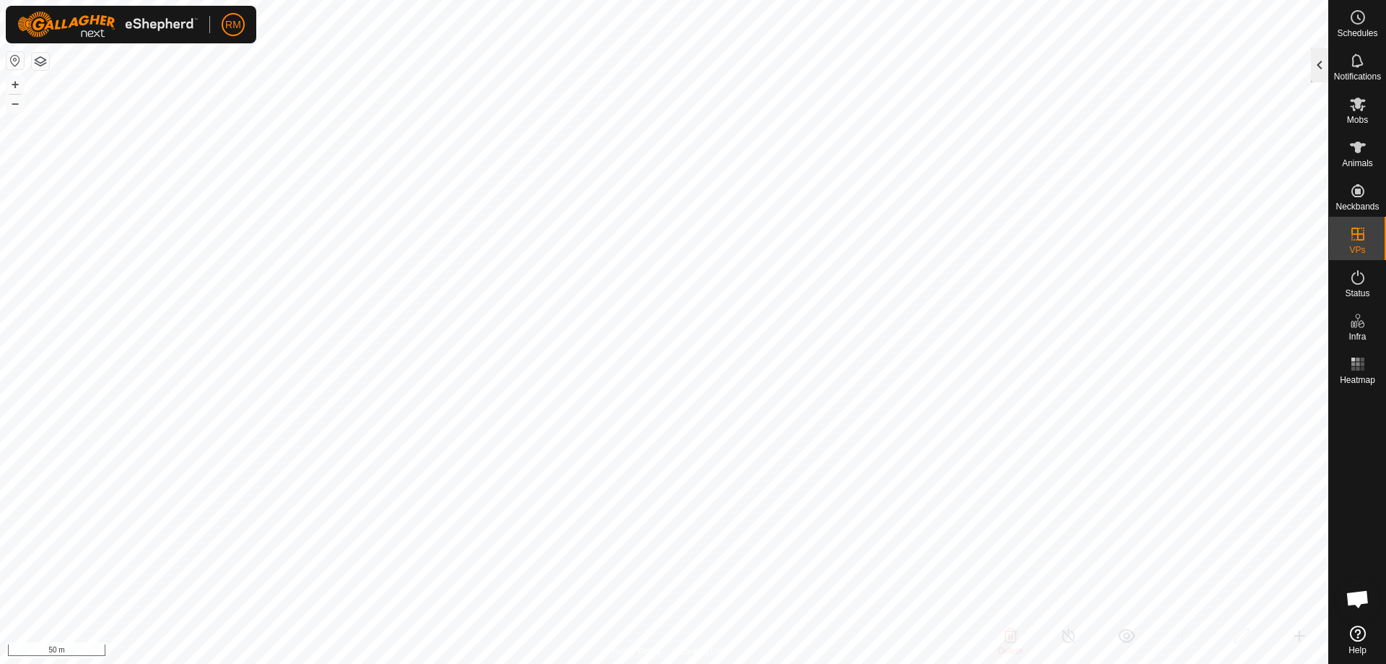
click at [1240, 61] on div at bounding box center [1319, 65] width 17 height 35
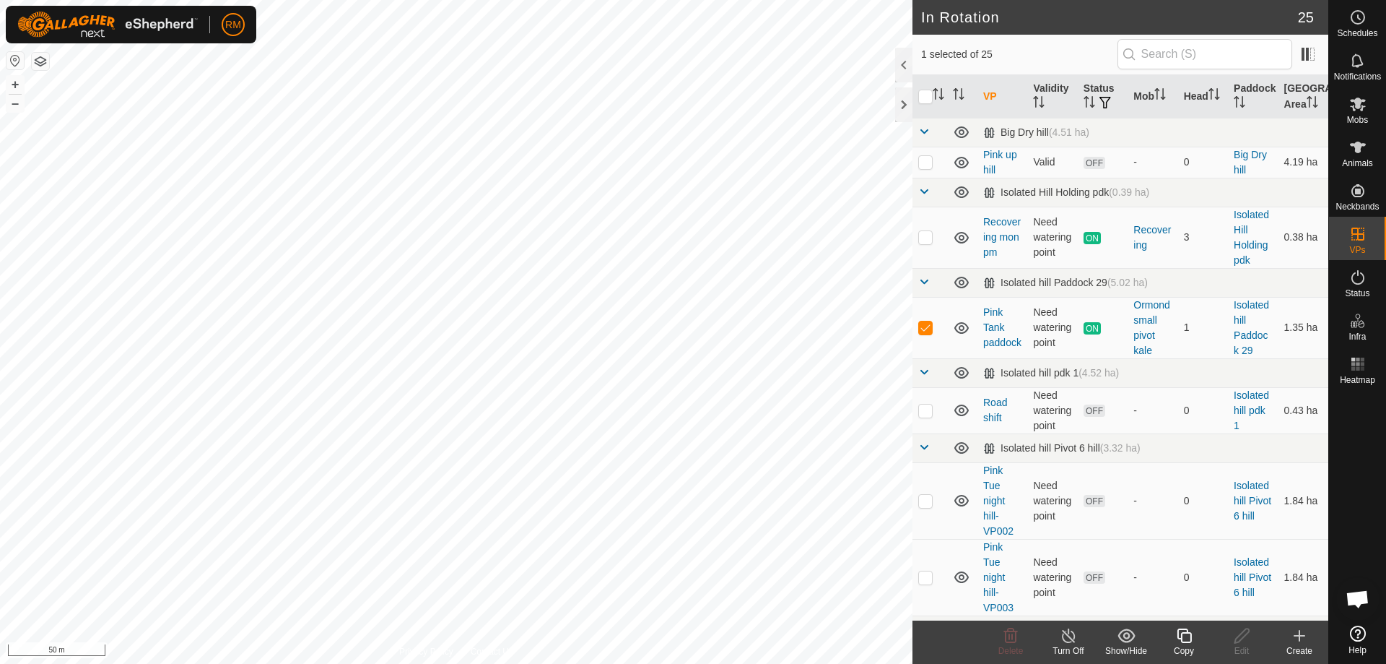
click at [1180, 638] on icon at bounding box center [1184, 635] width 14 height 14
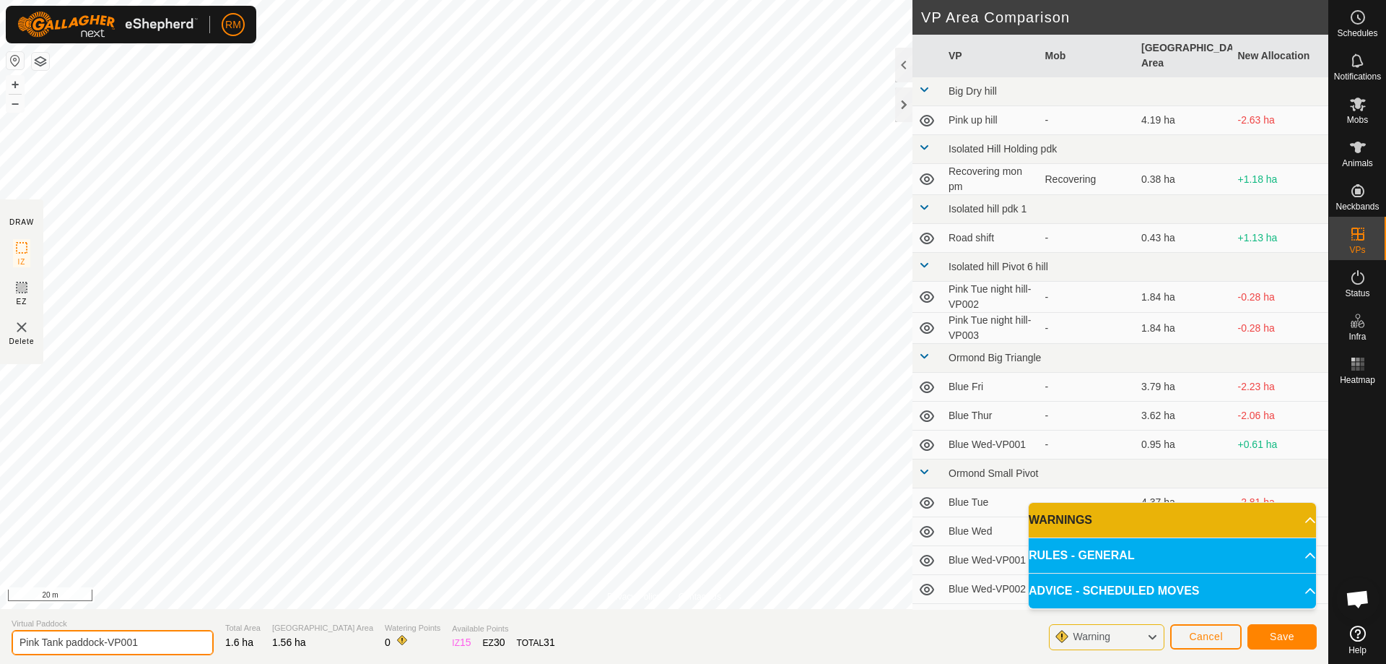
click at [143, 641] on input "Pink Tank paddock-VP001" at bounding box center [113, 642] width 202 height 25
type input "Pink Tank Thur pm"
click at [1240, 638] on button "Save" at bounding box center [1282, 636] width 69 height 25
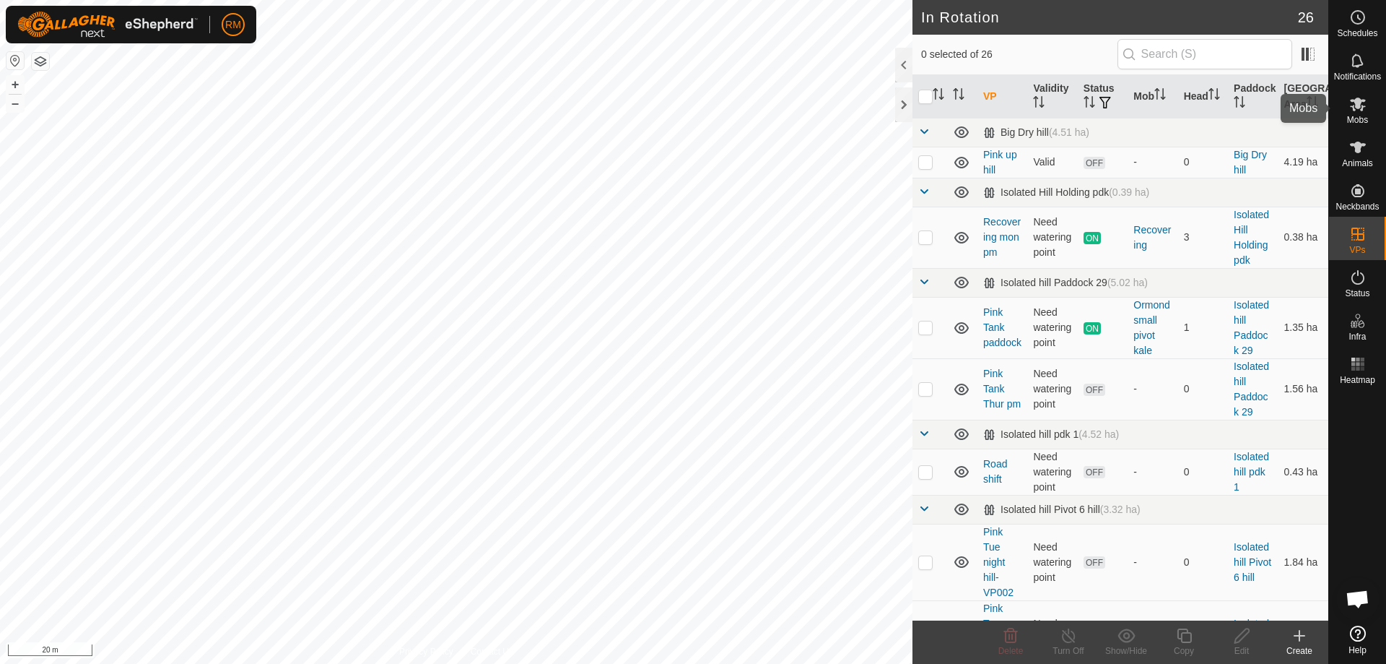
click at [1240, 101] on icon at bounding box center [1358, 104] width 16 height 14
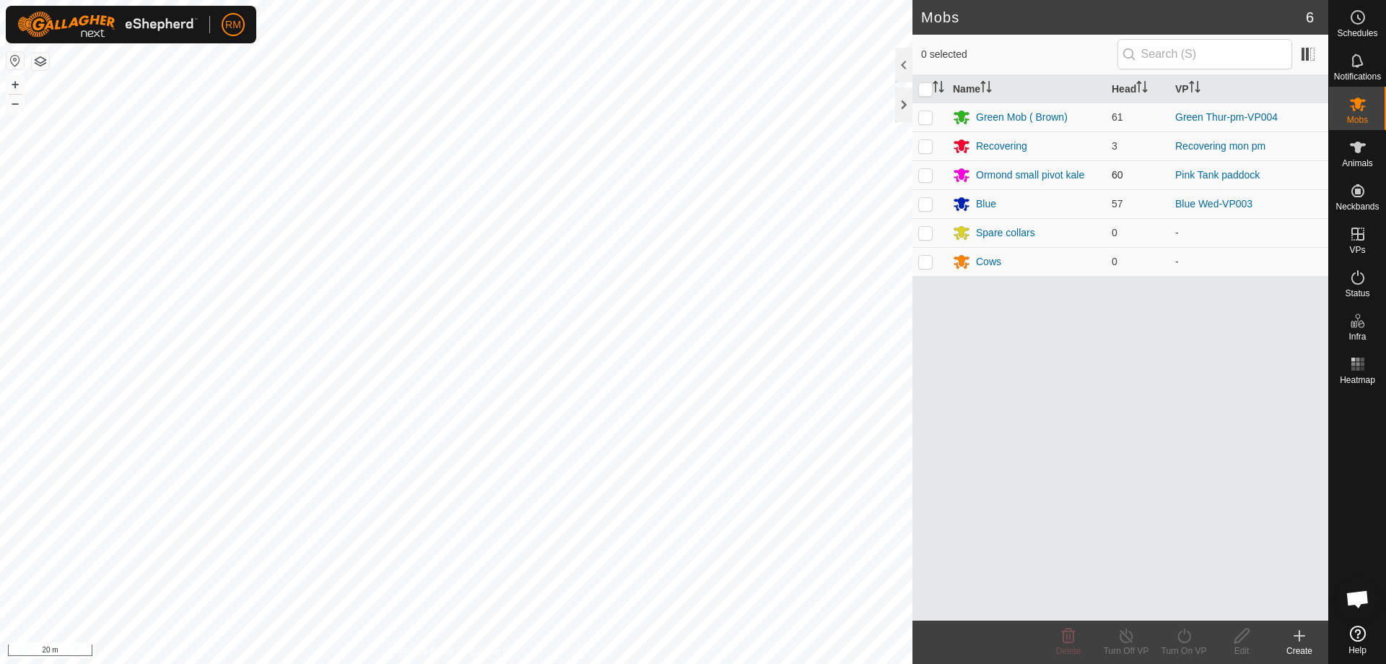
click at [930, 175] on div "RM Schedules Notifications Mobs Animals Neckbands VPs Status Infra Heatmap Help…" at bounding box center [693, 332] width 1386 height 664
click at [930, 175] on p-checkbox at bounding box center [925, 175] width 14 height 12
checkbox input "true"
click at [1186, 638] on icon at bounding box center [1184, 635] width 18 height 17
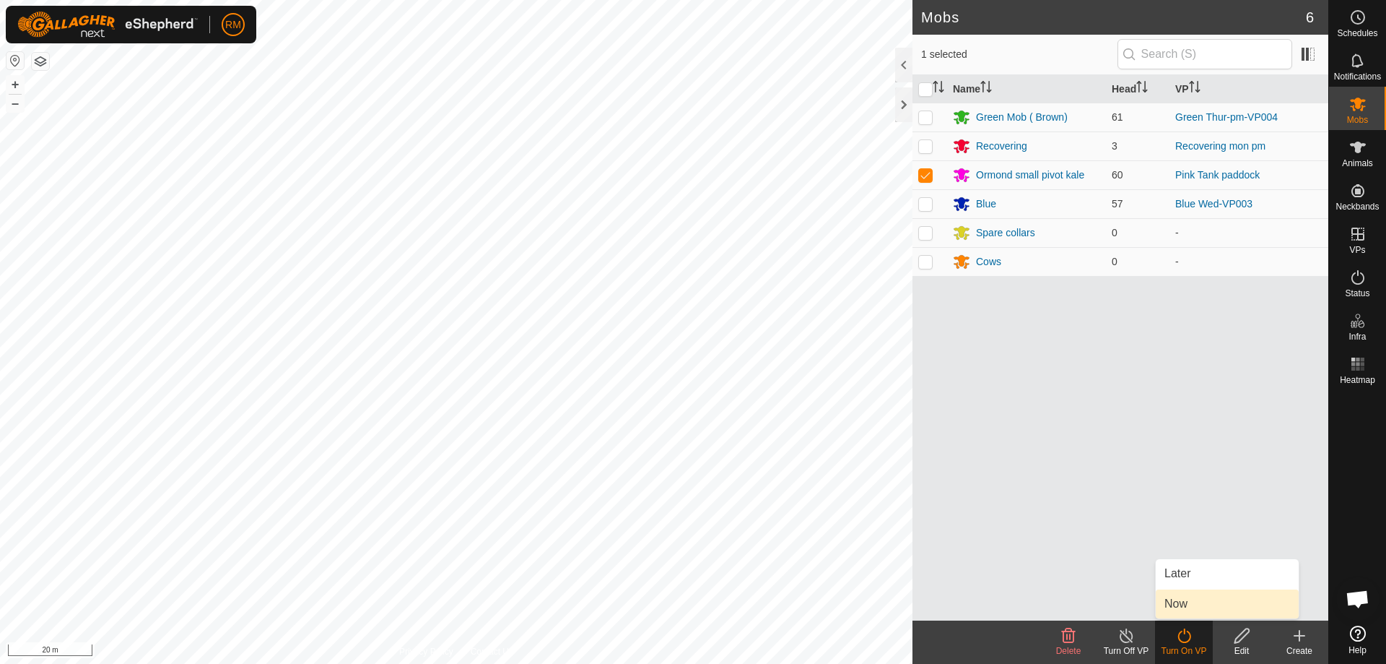
click at [1184, 600] on link "Now" at bounding box center [1227, 603] width 143 height 29
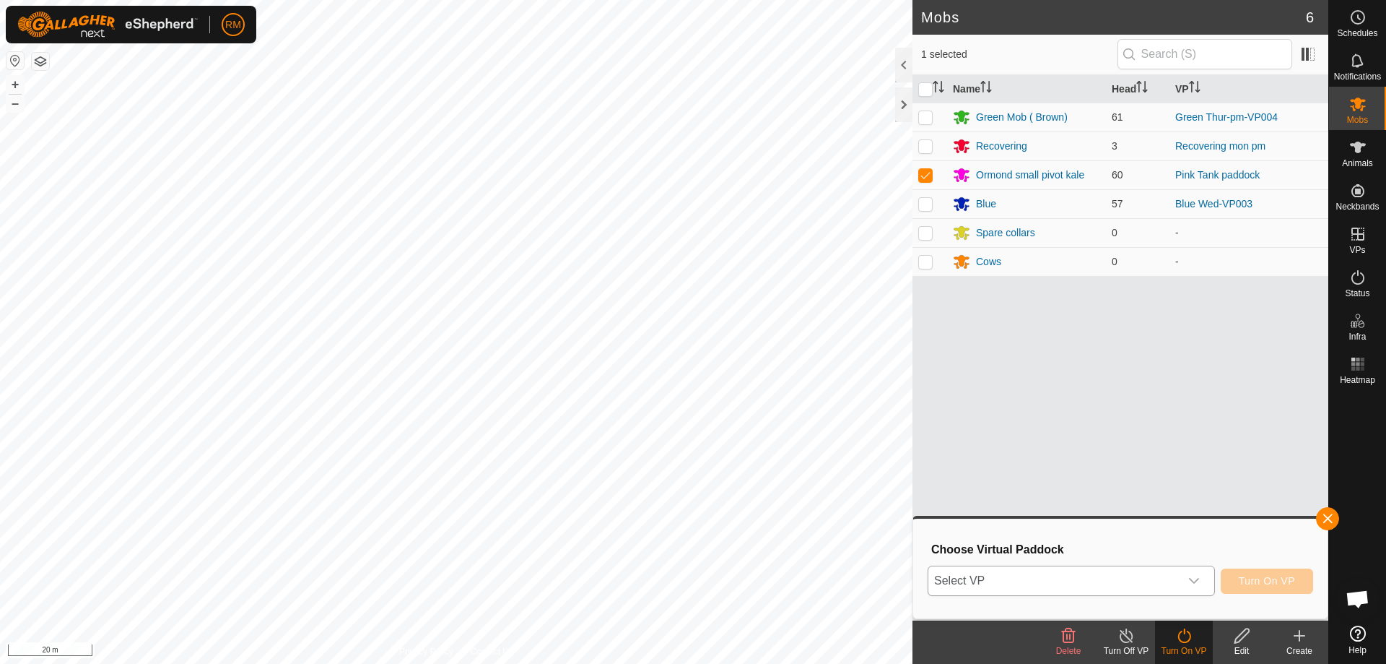
click at [1195, 576] on icon "dropdown trigger" at bounding box center [1194, 581] width 12 height 12
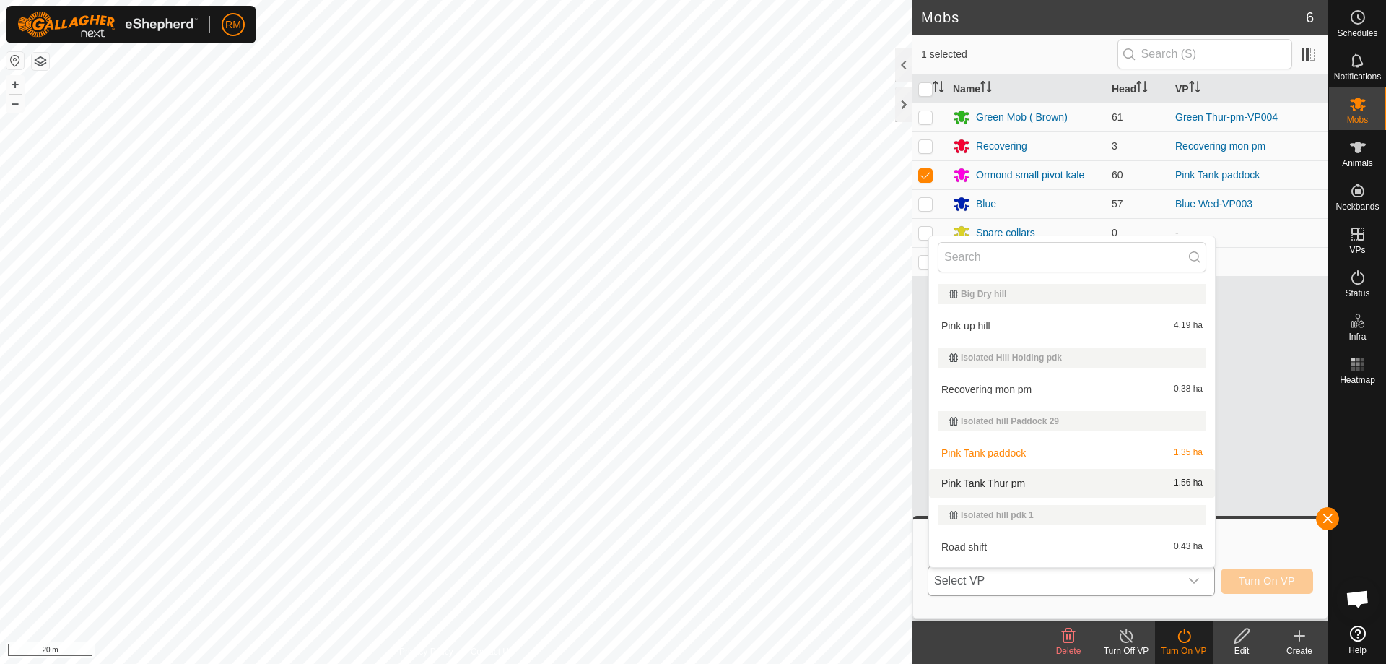
click at [1012, 482] on li "Pink Tank Thur pm 1.56 ha" at bounding box center [1072, 483] width 286 height 29
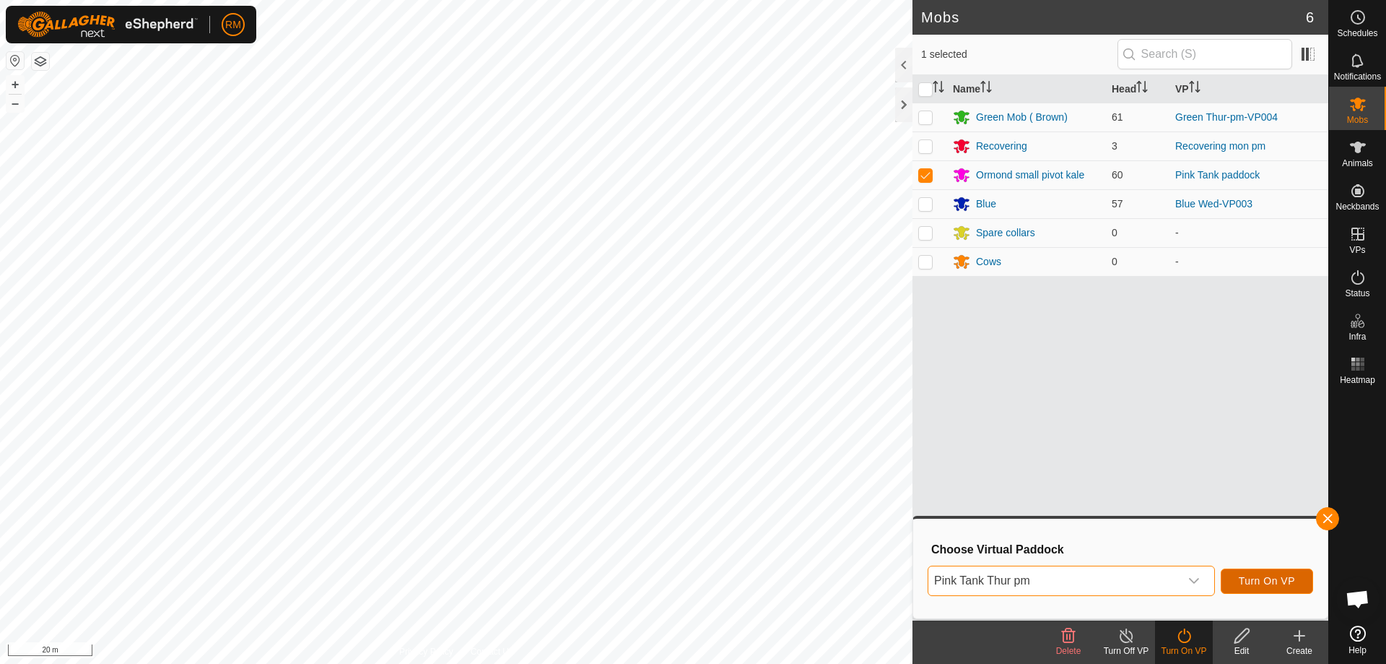
click at [1240, 578] on span "Turn On VP" at bounding box center [1267, 581] width 56 height 12
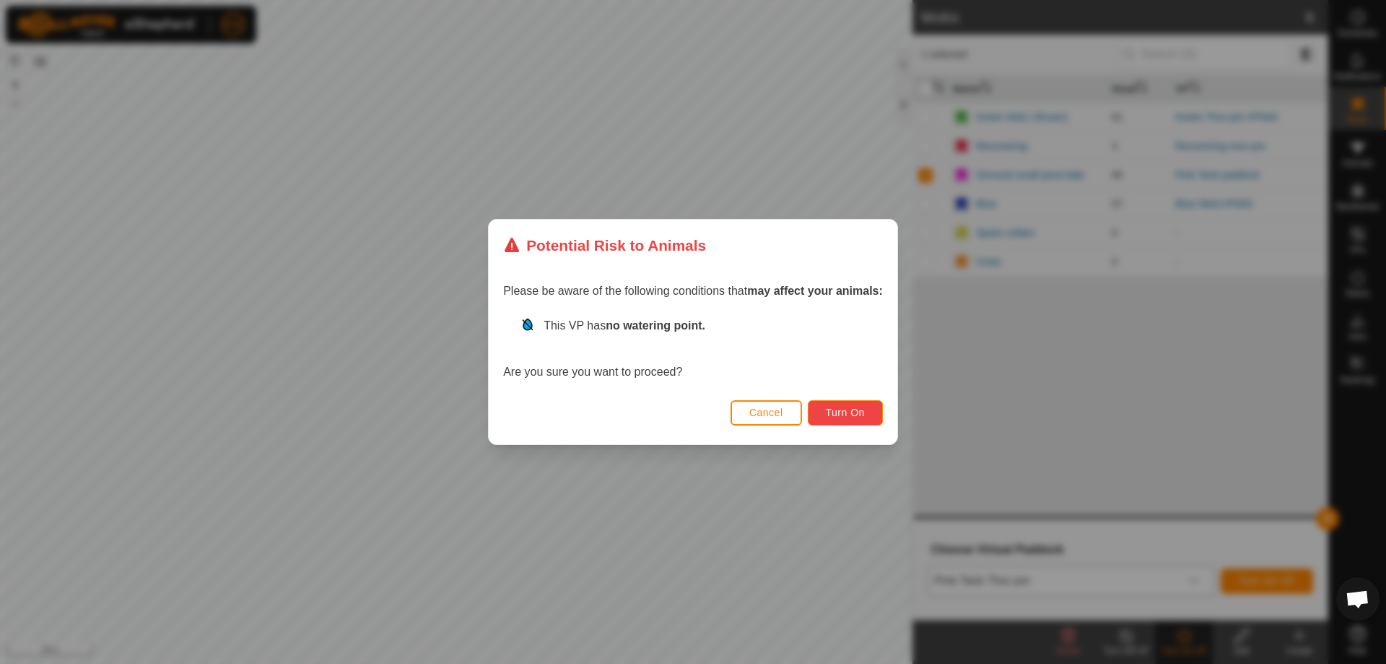
click at [828, 412] on span "Turn On" at bounding box center [845, 412] width 39 height 12
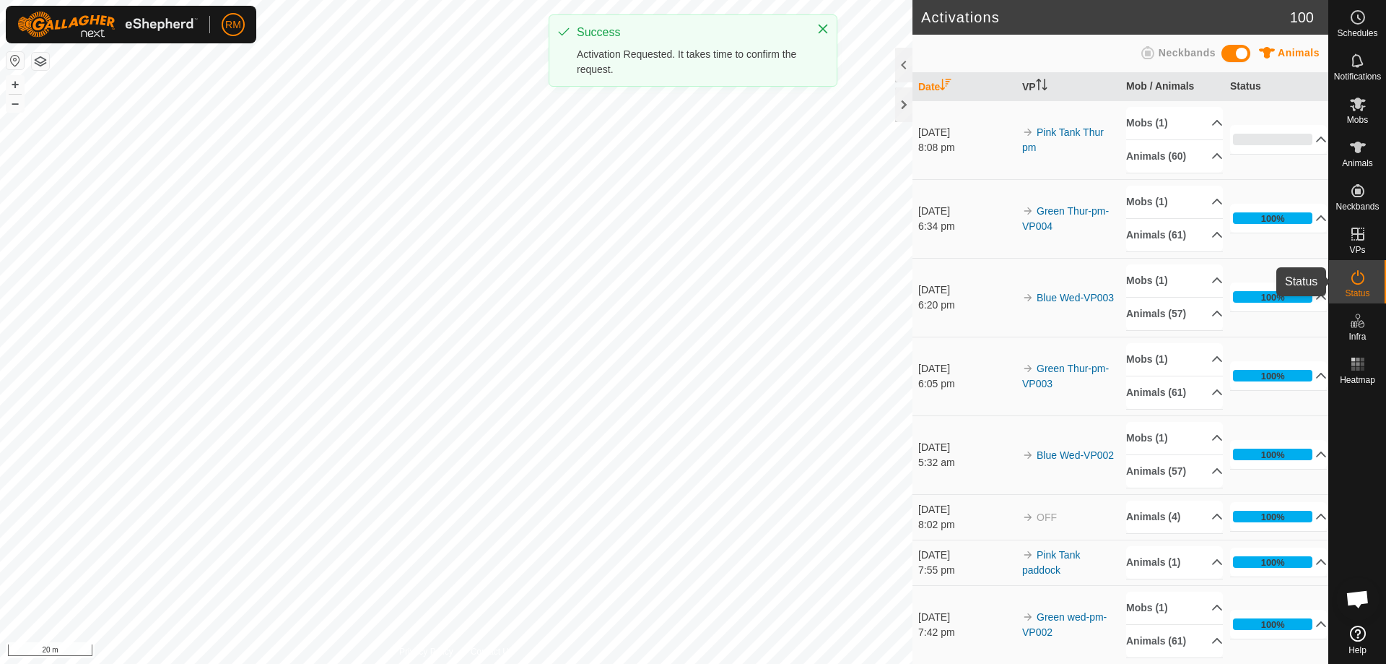
click at [1240, 277] on icon at bounding box center [1357, 277] width 17 height 17
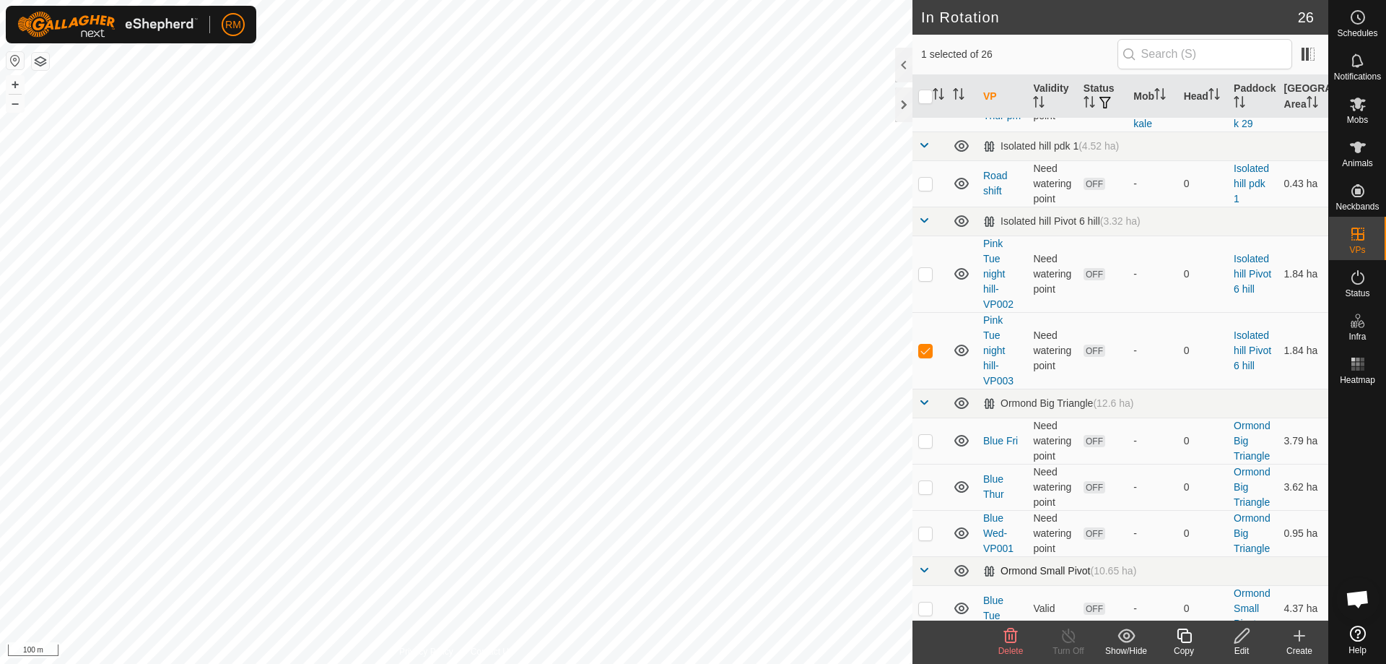
scroll to position [289, 0]
click at [1013, 635] on icon at bounding box center [1011, 635] width 14 height 14
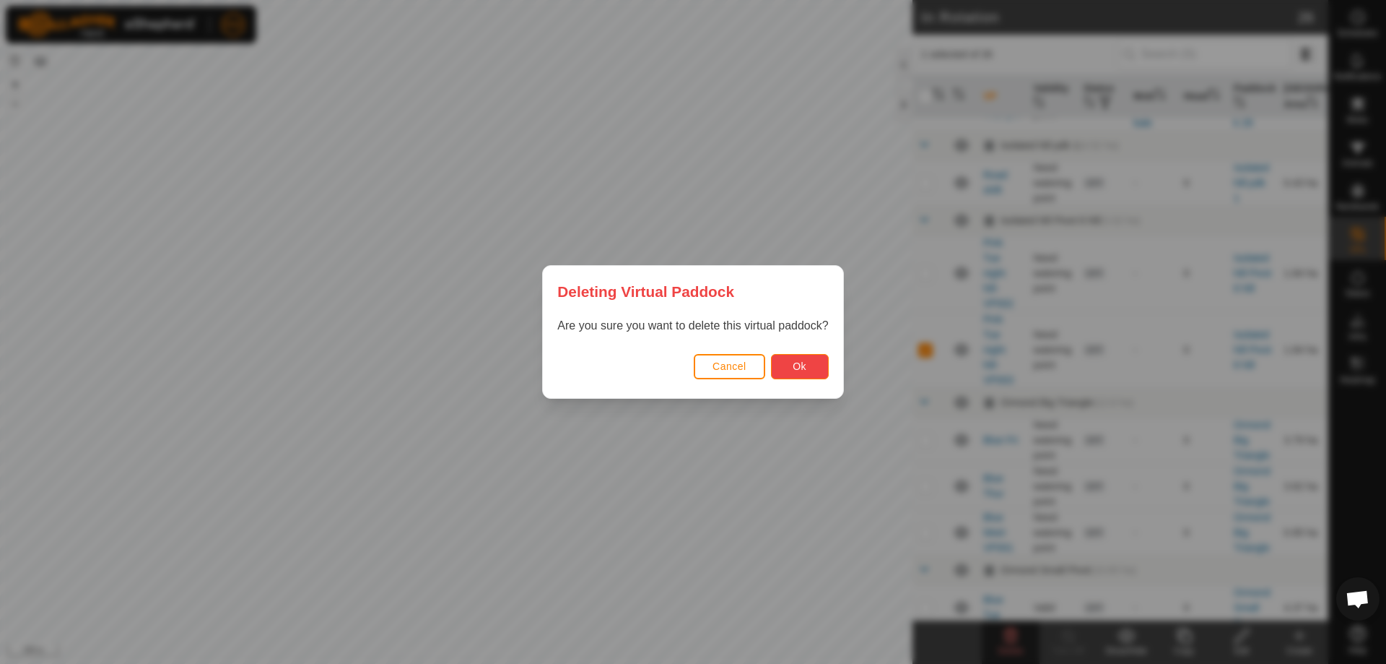
click at [783, 365] on button "Ok" at bounding box center [800, 366] width 58 height 25
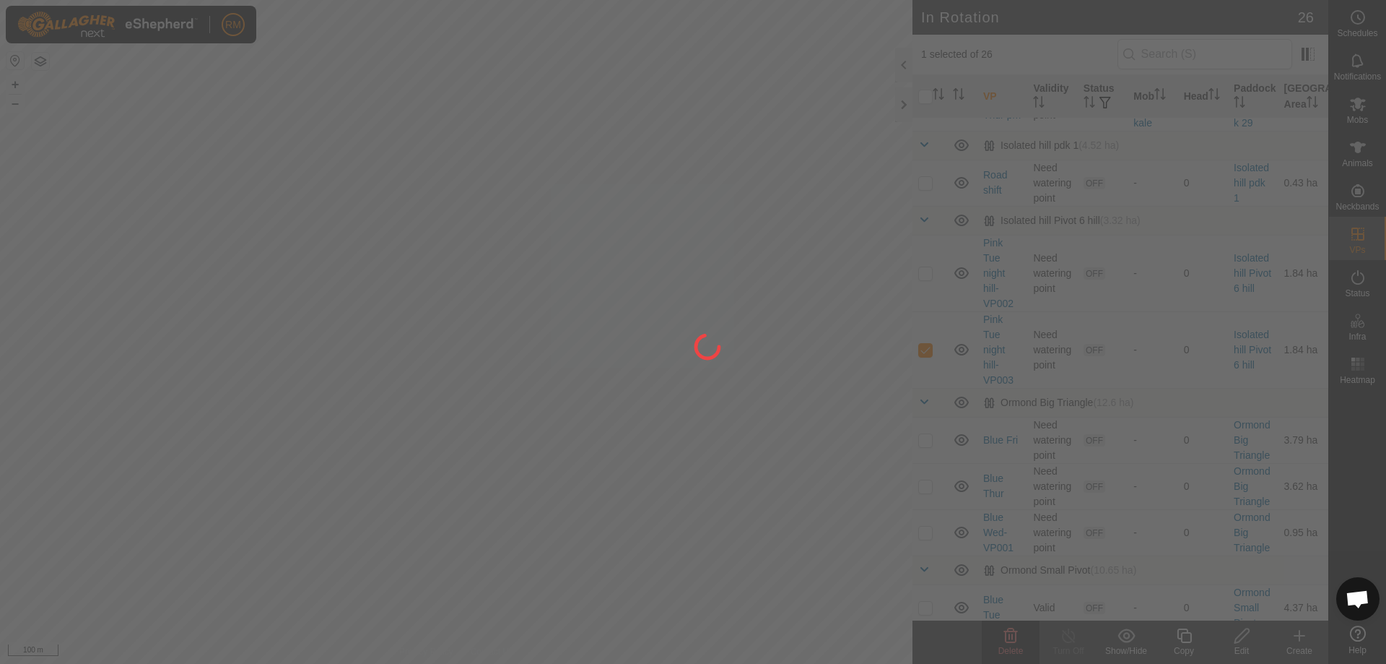
checkbox input "false"
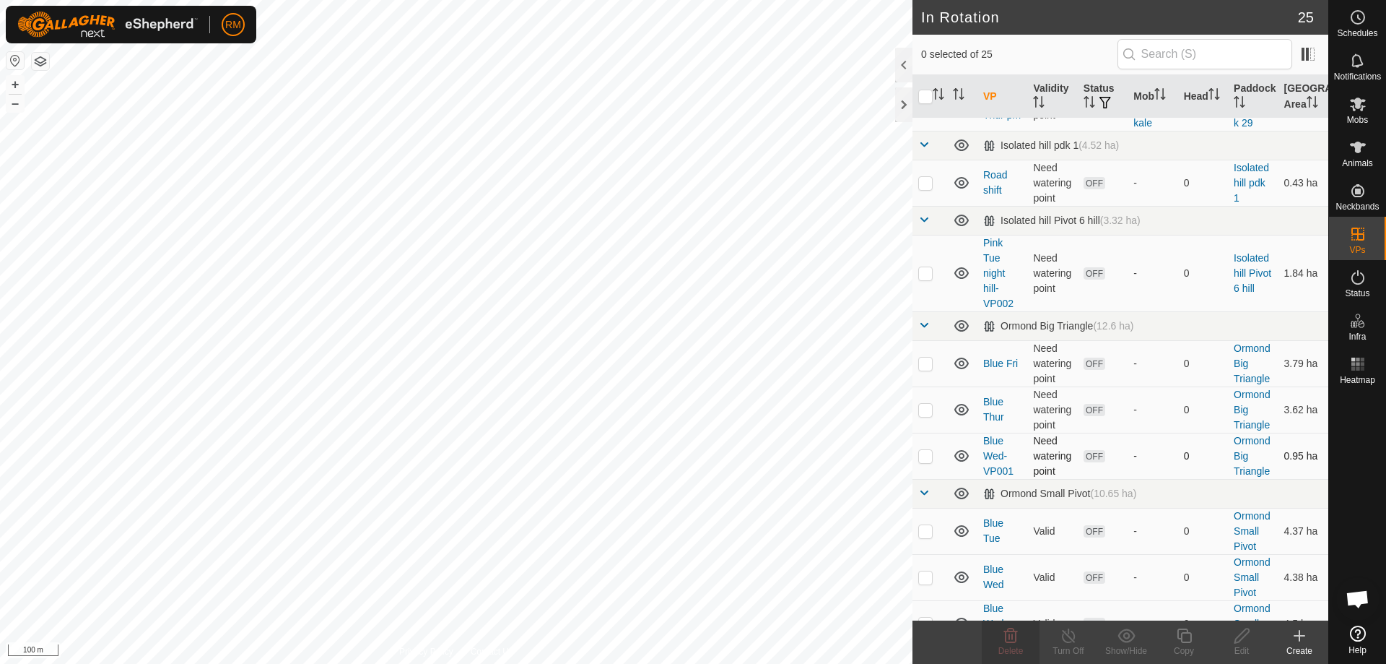
checkbox input "true"
click at [1011, 640] on icon at bounding box center [1010, 635] width 17 height 17
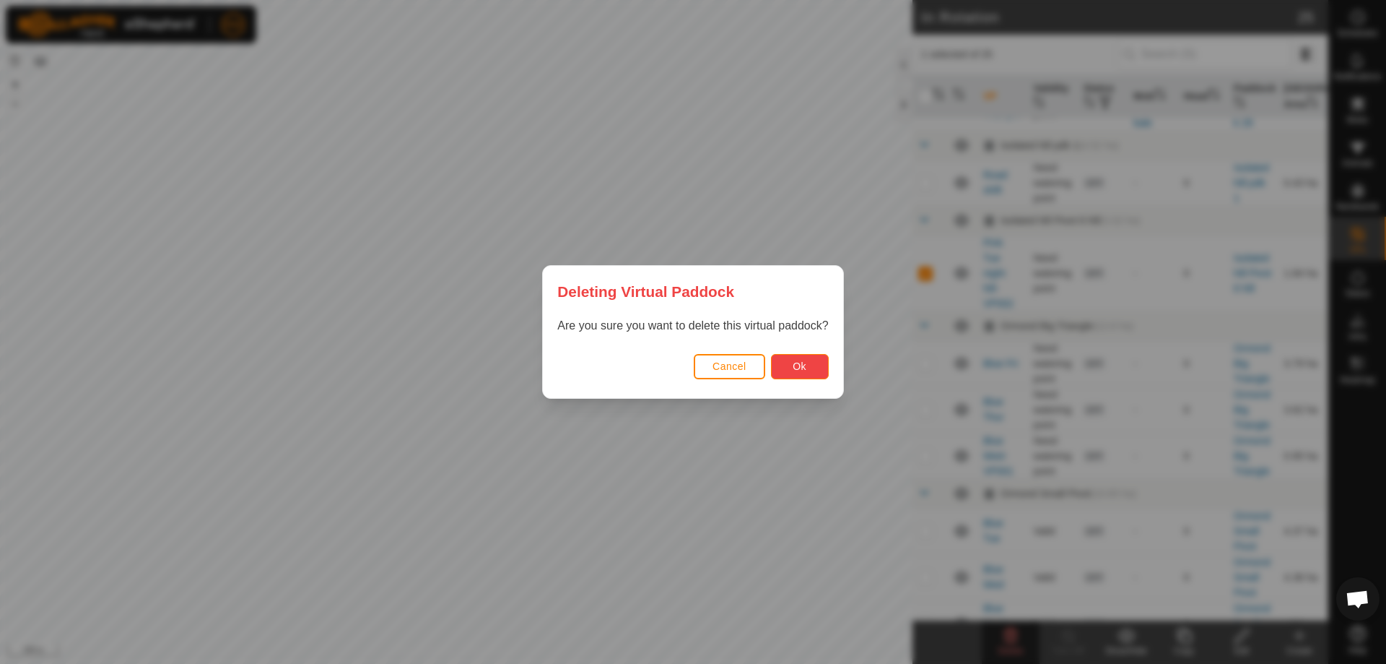
click at [801, 360] on span "Ok" at bounding box center [800, 366] width 14 height 12
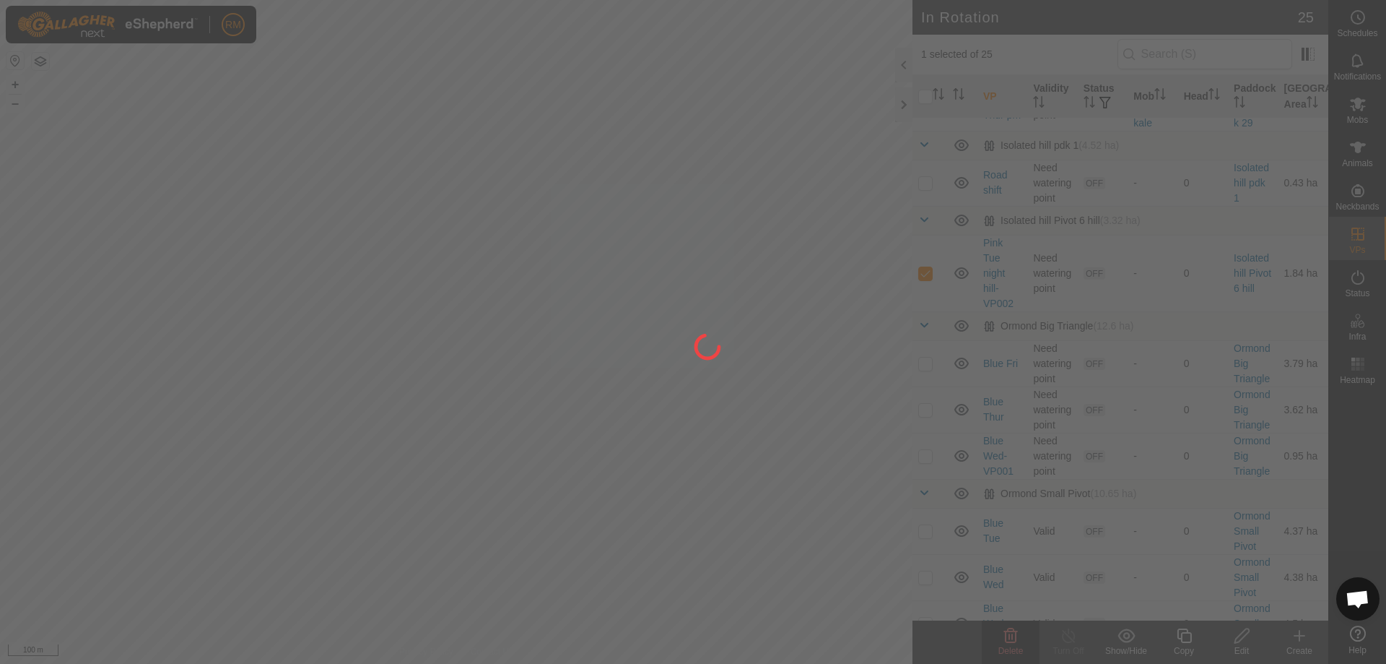
checkbox input "false"
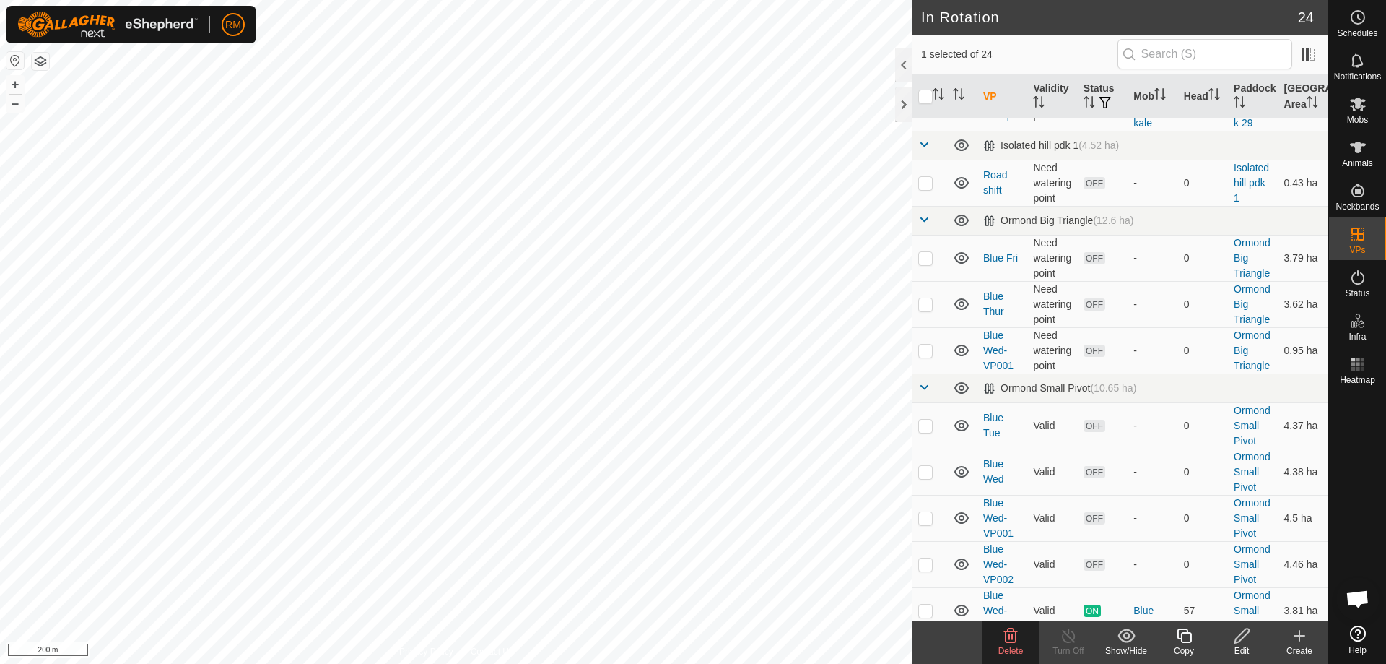
checkbox input "true"
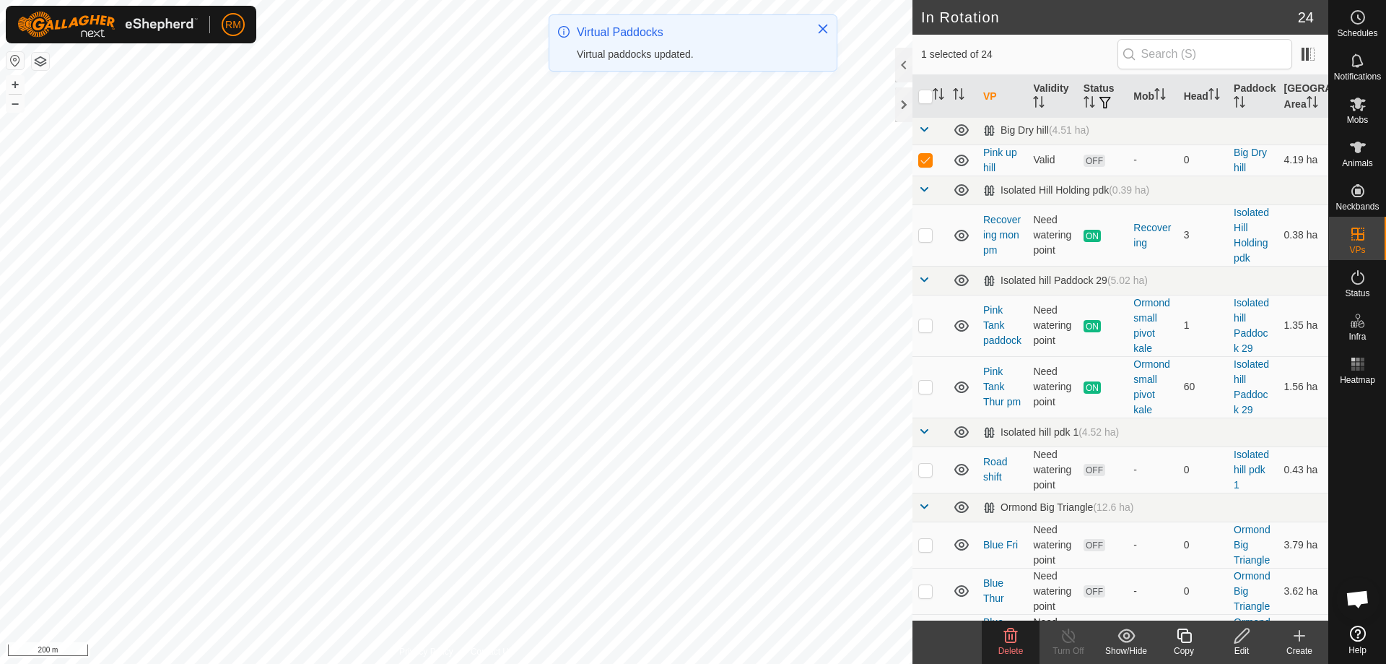
scroll to position [0, 0]
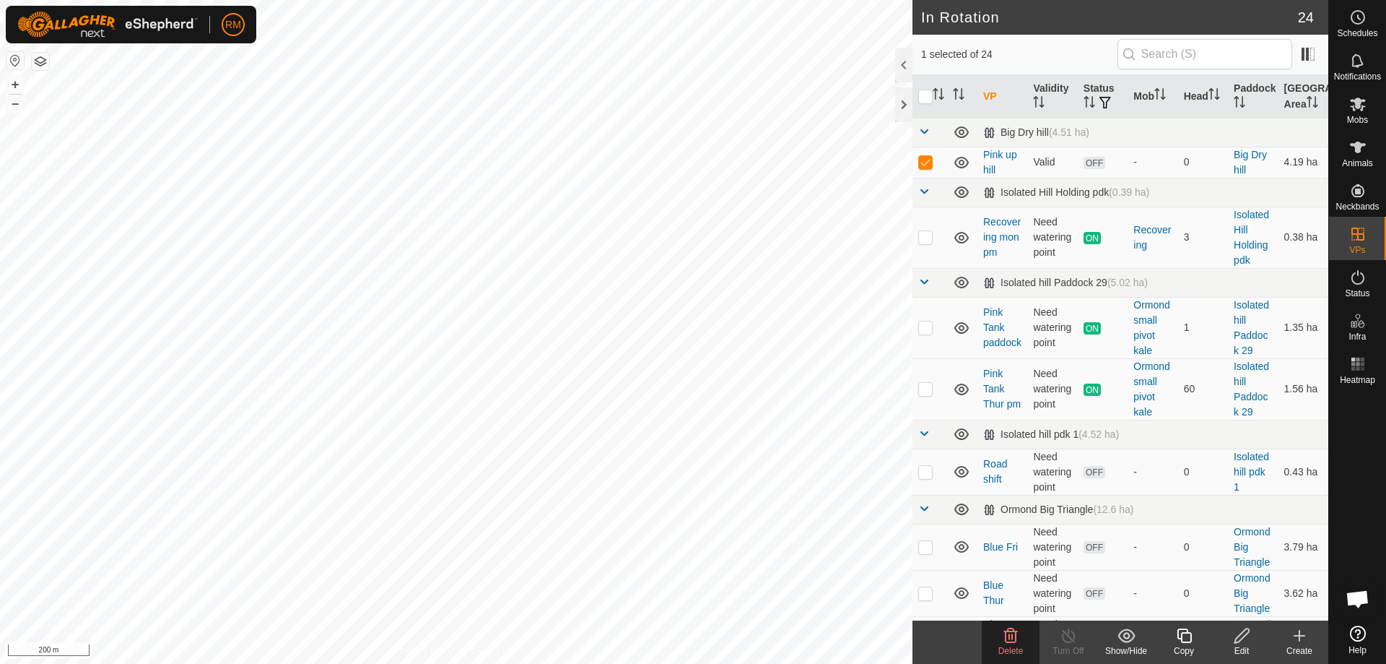
click at [1015, 637] on icon at bounding box center [1011, 635] width 14 height 14
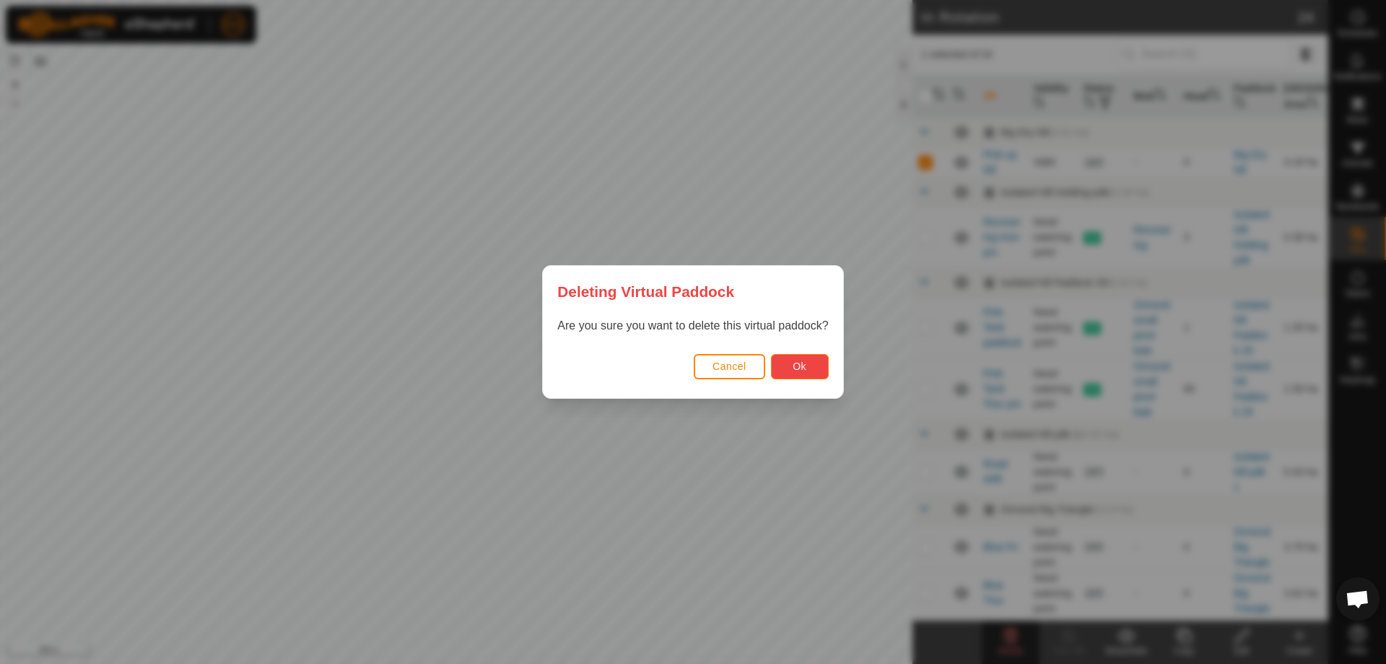
click at [805, 366] on span "Ok" at bounding box center [800, 366] width 14 height 12
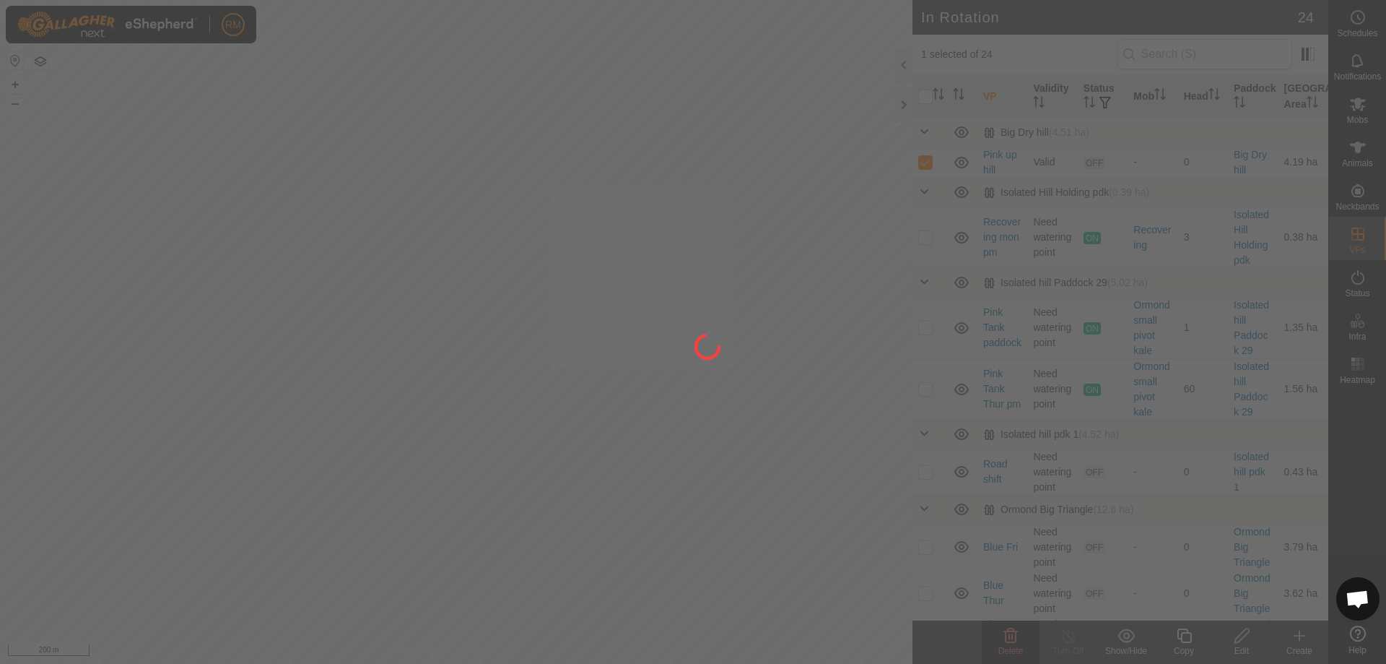
checkbox input "false"
drag, startPoint x: 443, startPoint y: 205, endPoint x: 497, endPoint y: 380, distance: 182.9
click at [497, 380] on div at bounding box center [693, 332] width 1386 height 664
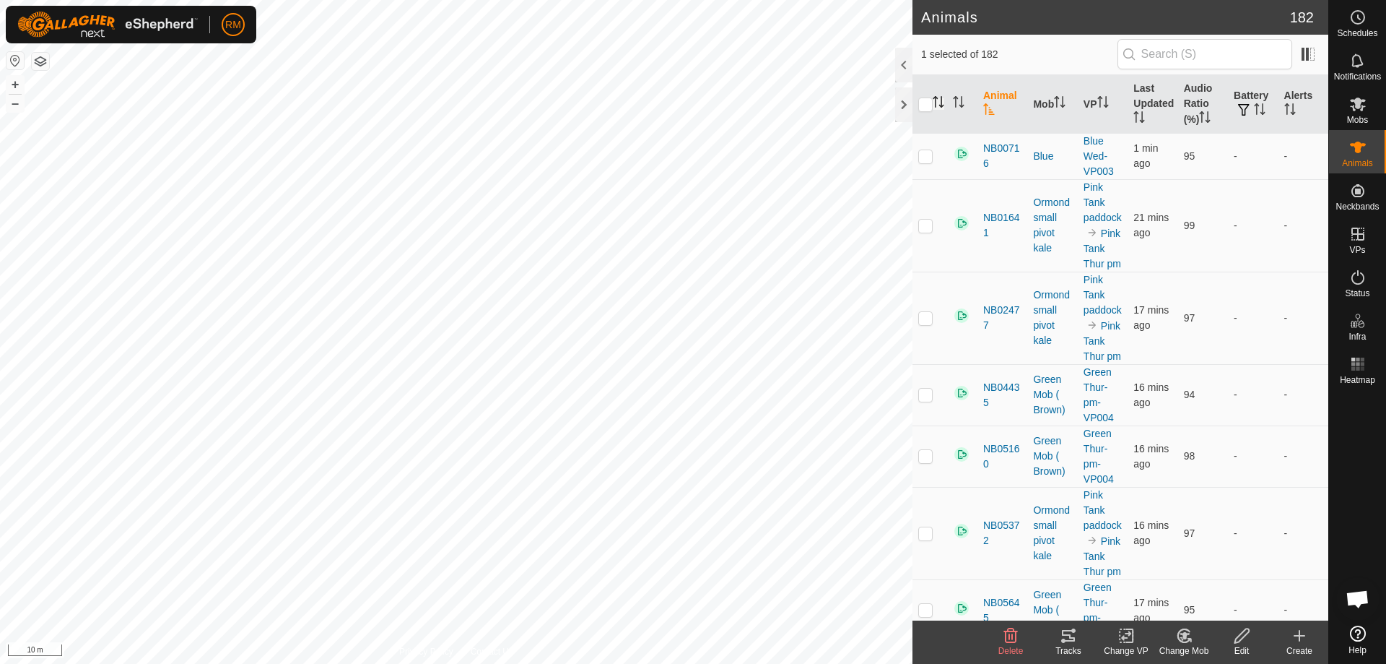
click at [941, 102] on icon "Activate to sort" at bounding box center [939, 102] width 12 height 12
